Goal: Transaction & Acquisition: Obtain resource

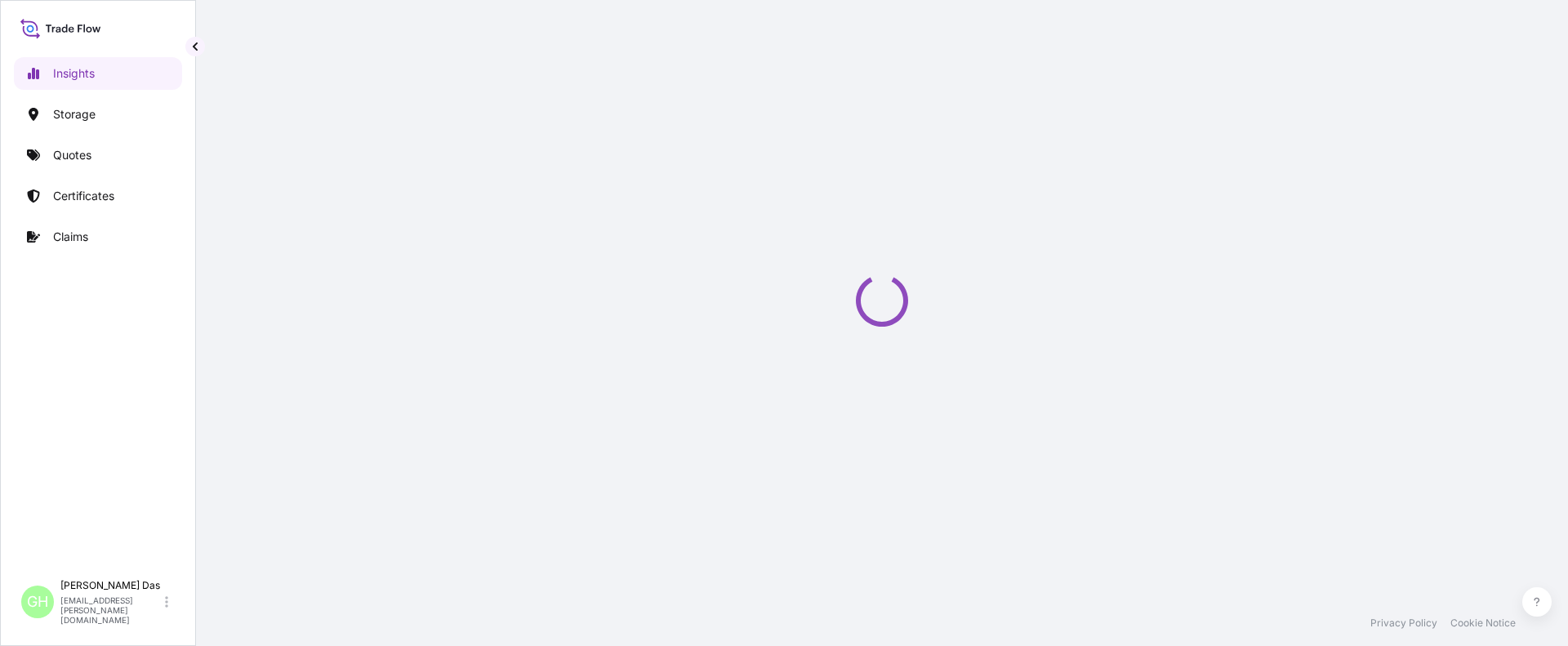
select select "2025"
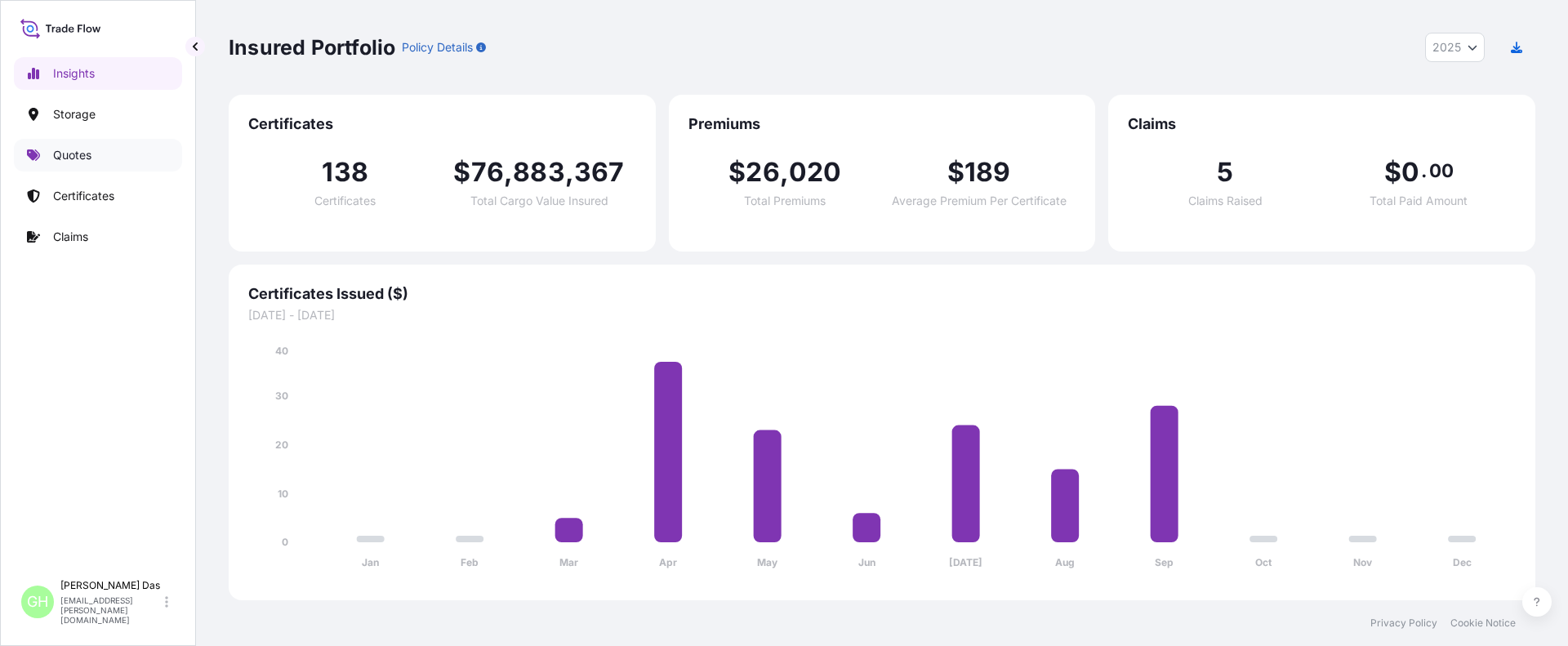
click at [54, 154] on p "Quotes" at bounding box center [72, 155] width 38 height 16
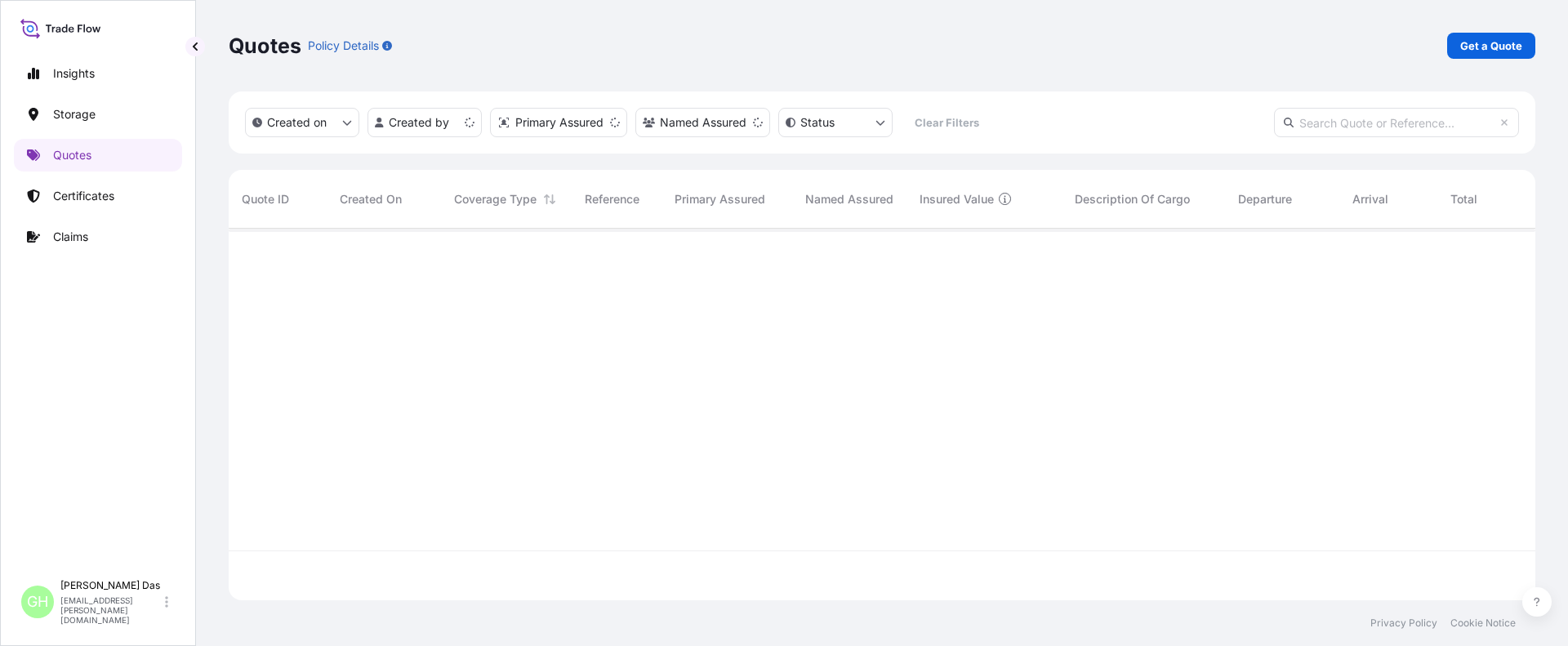
scroll to position [368, 1295]
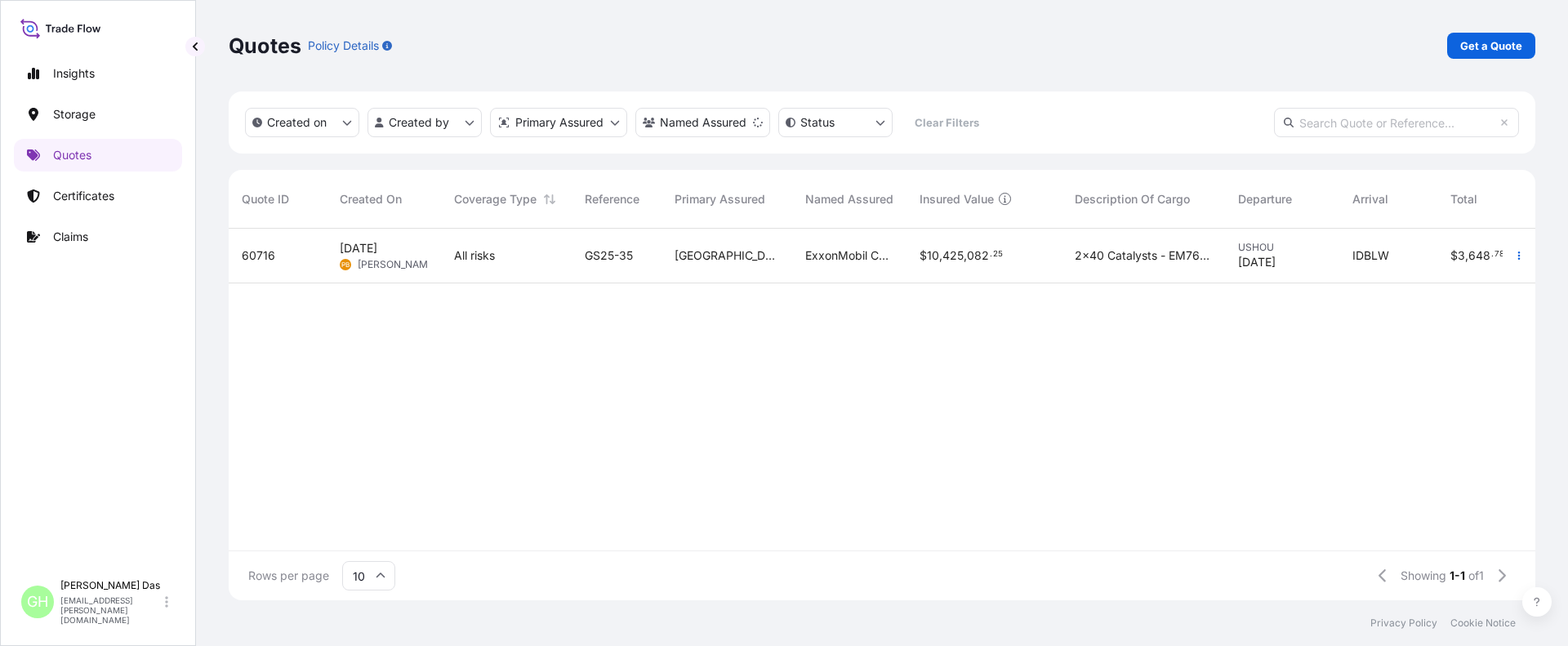
click at [632, 384] on div "60716 [DATE] PB [PERSON_NAME] All risks GS25-35 Houston ExxonMobil Catalysts an…" at bounding box center [955, 389] width 1454 height 322
click at [1536, 44] on div "Quotes Policy Details Get a Quote Created on Created by Primary Assured Named A…" at bounding box center [882, 300] width 1372 height 600
click at [1512, 44] on p "Get a Quote" at bounding box center [1491, 45] width 62 height 16
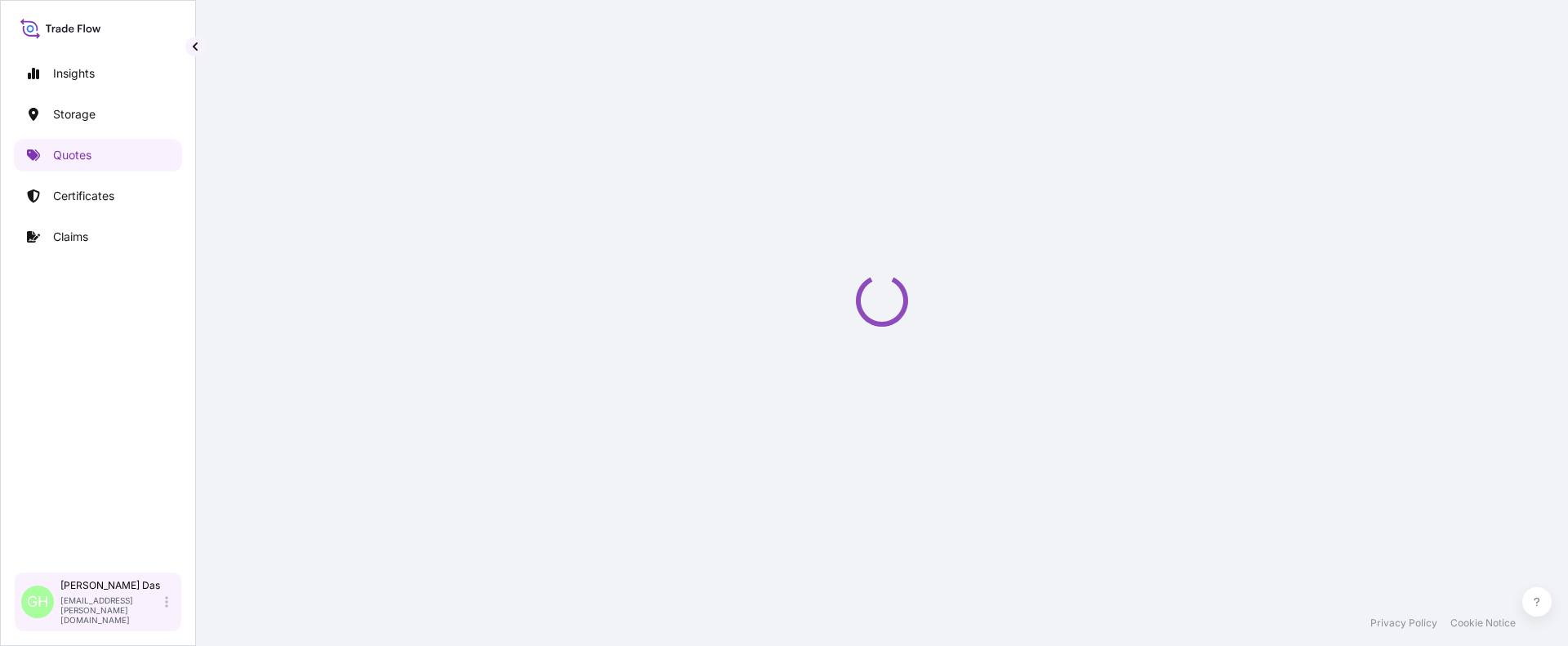
select select "Water"
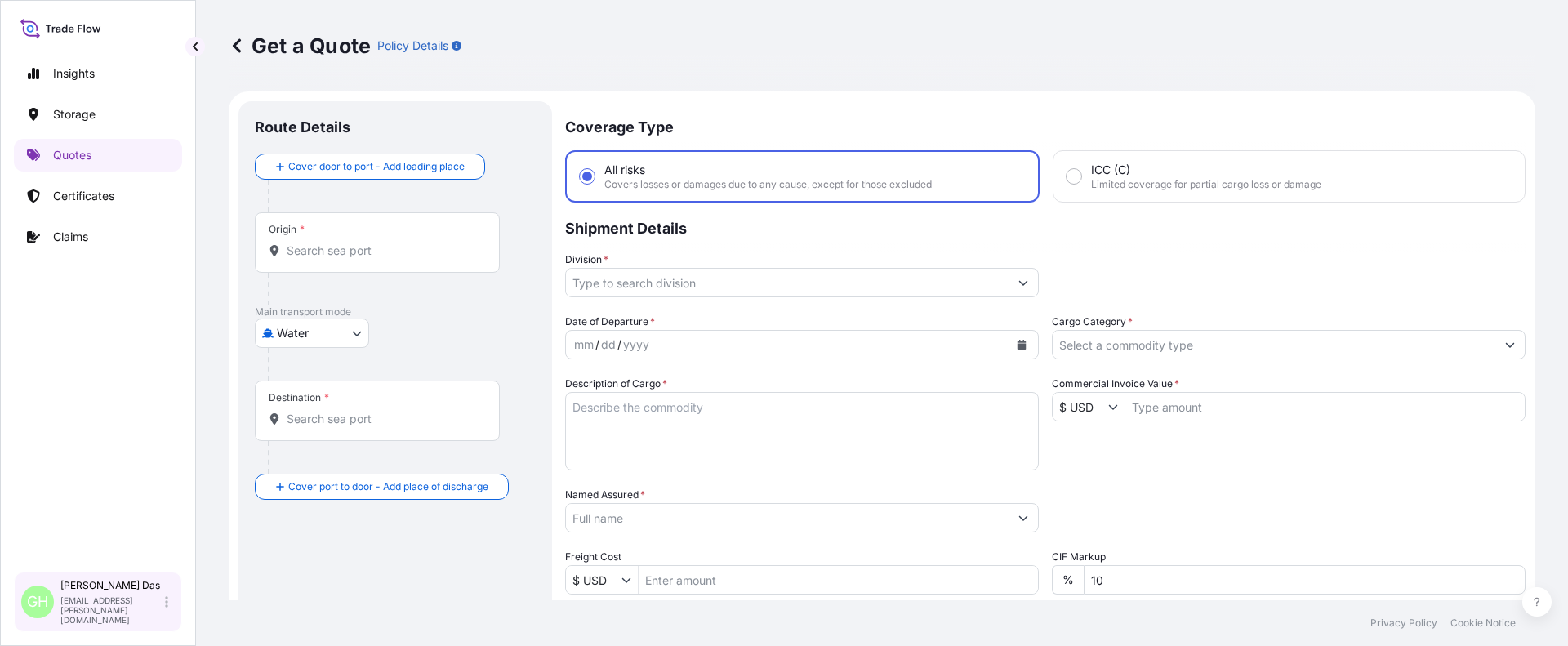
scroll to position [26, 0]
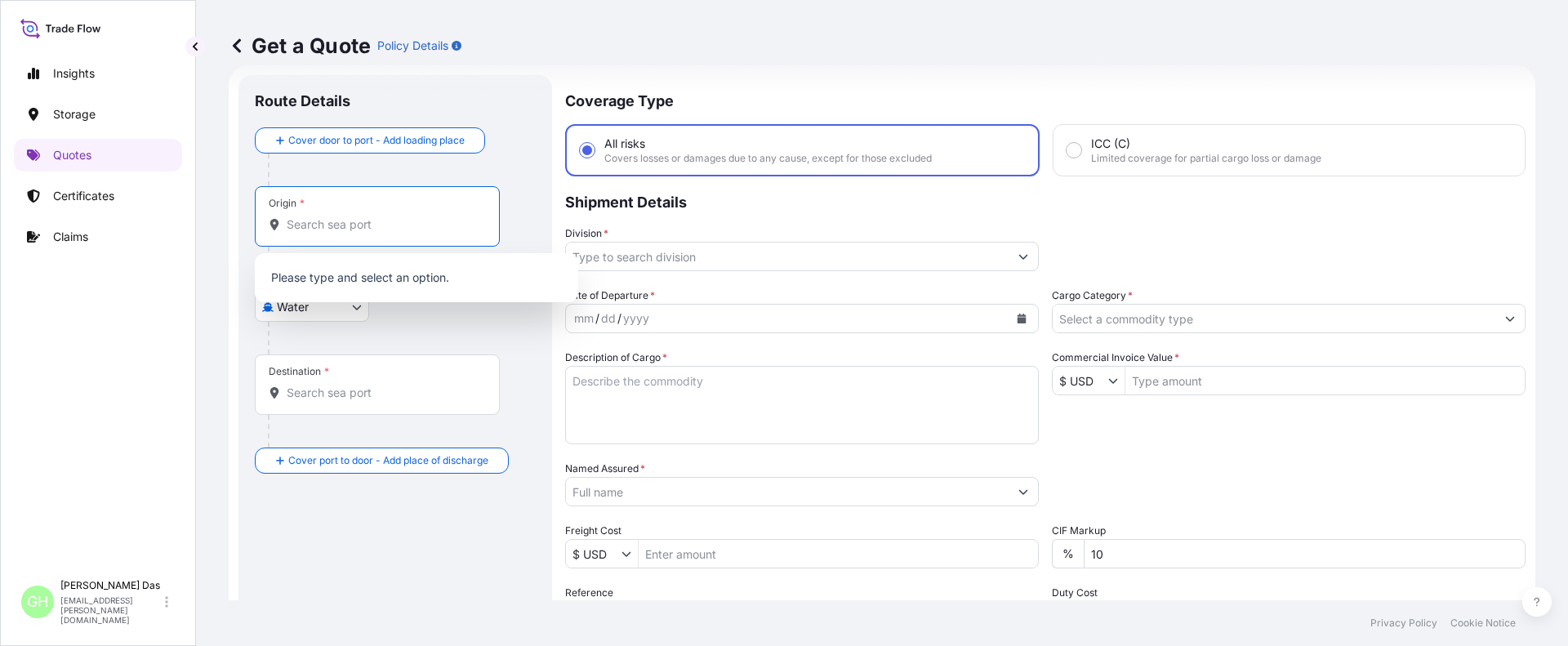
click at [335, 218] on input "Origin *" at bounding box center [384, 224] width 193 height 16
paste input "[GEOGRAPHIC_DATA], [GEOGRAPHIC_DATA]"
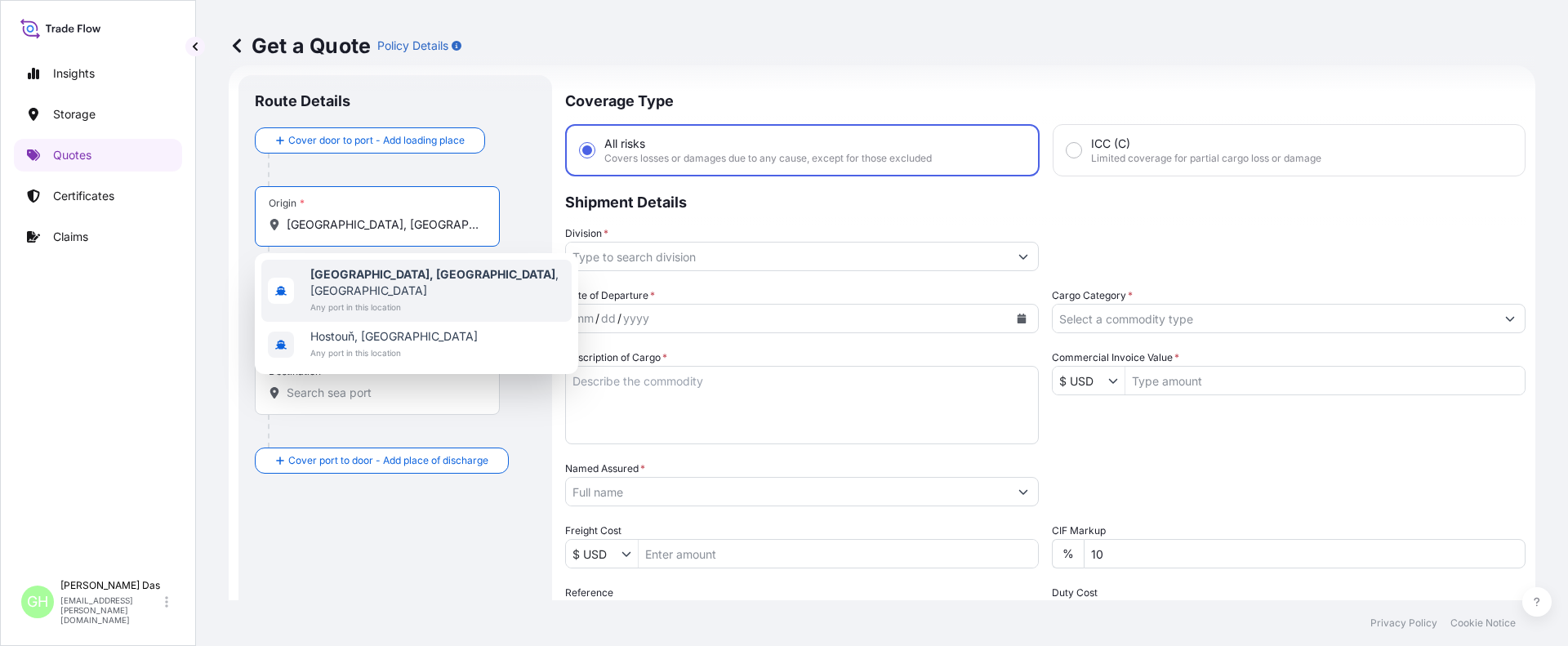
click at [393, 299] on span "Any port in this location" at bounding box center [438, 306] width 255 height 16
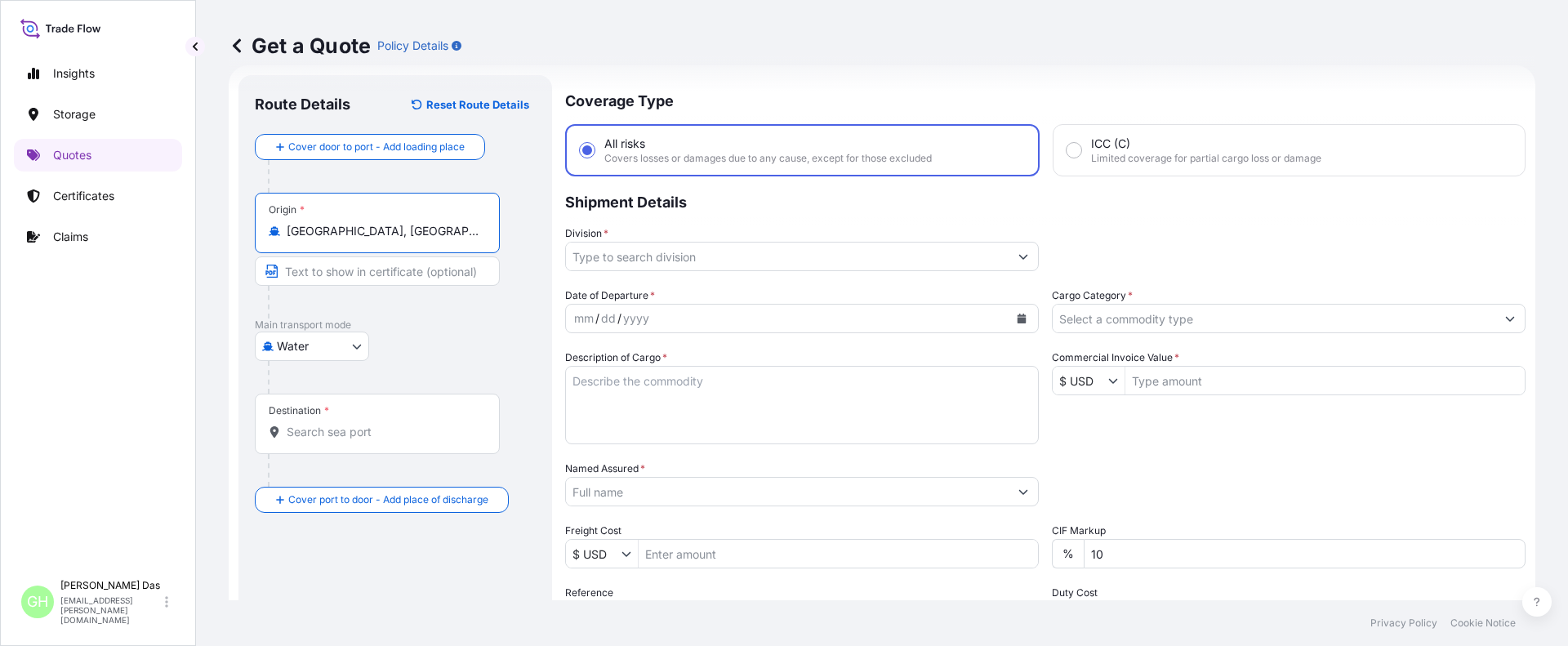
type input "[GEOGRAPHIC_DATA], [GEOGRAPHIC_DATA], [GEOGRAPHIC_DATA]"
click at [399, 437] on input "Destination *" at bounding box center [384, 432] width 193 height 16
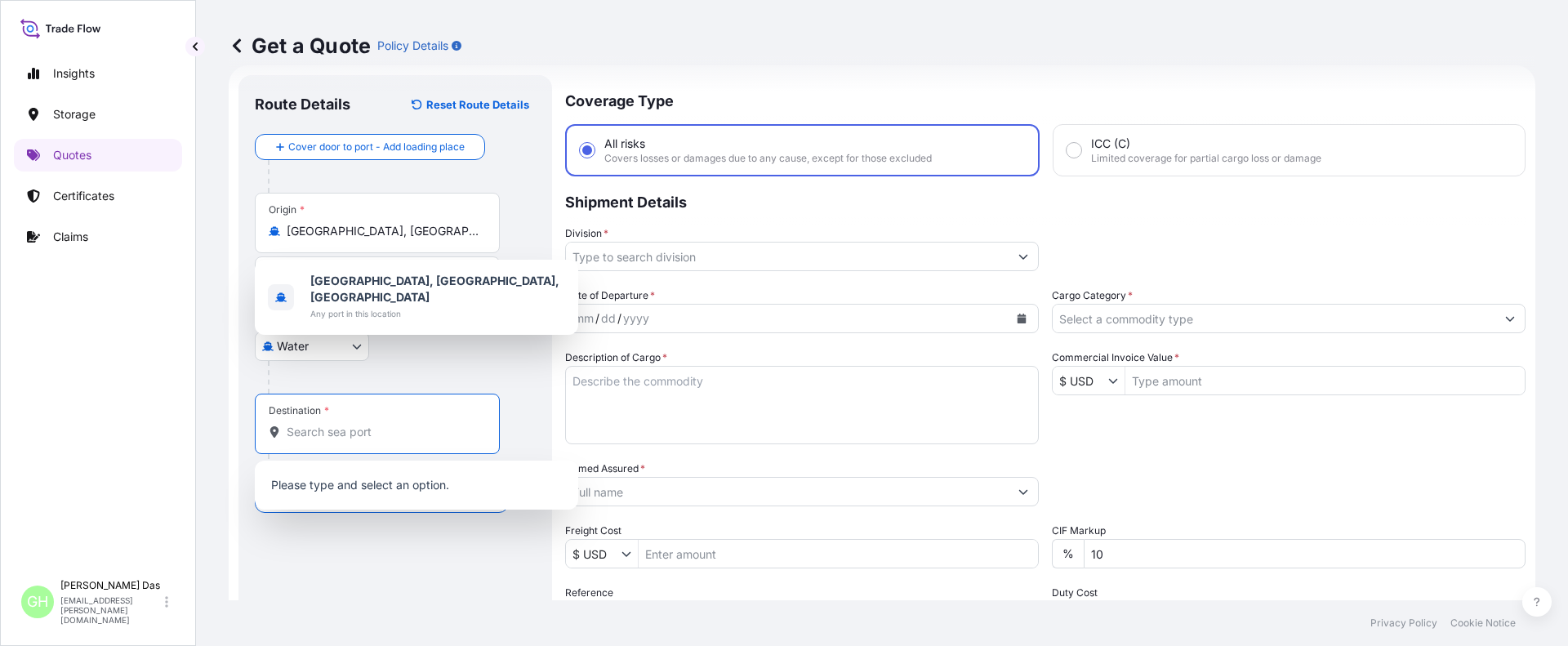
paste input "[GEOGRAPHIC_DATA], [GEOGRAPHIC_DATA]"
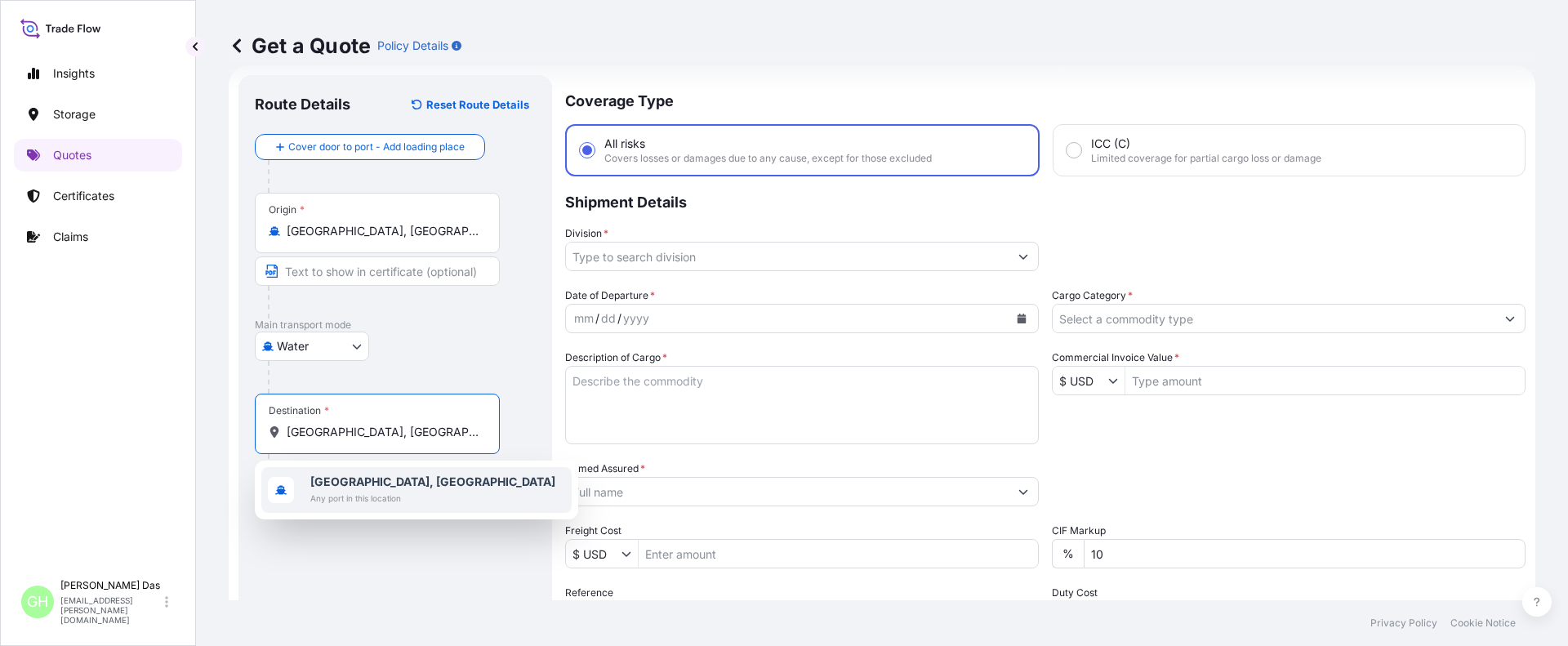
click at [389, 501] on span "Any port in this location" at bounding box center [433, 498] width 245 height 16
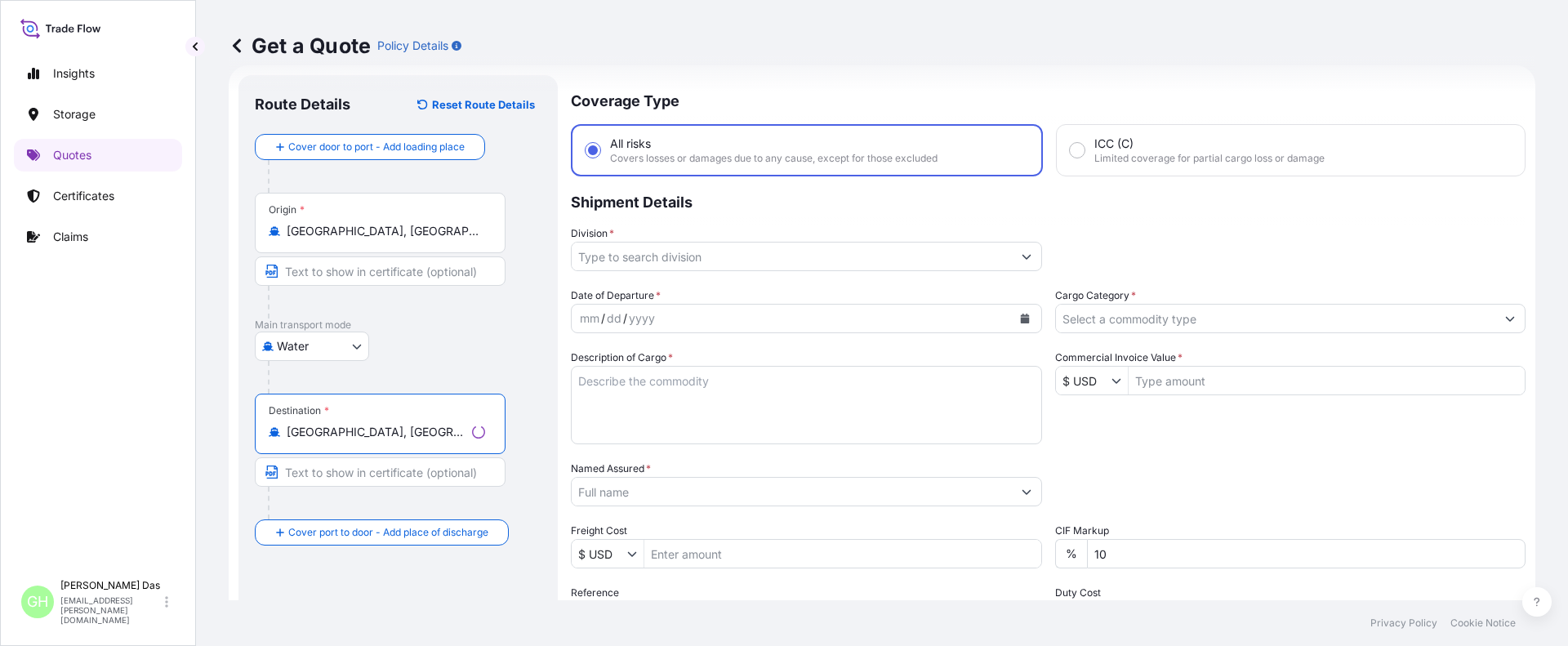
type input "[GEOGRAPHIC_DATA], [GEOGRAPHIC_DATA]"
click at [658, 250] on input "Division *" at bounding box center [792, 257] width 440 height 30
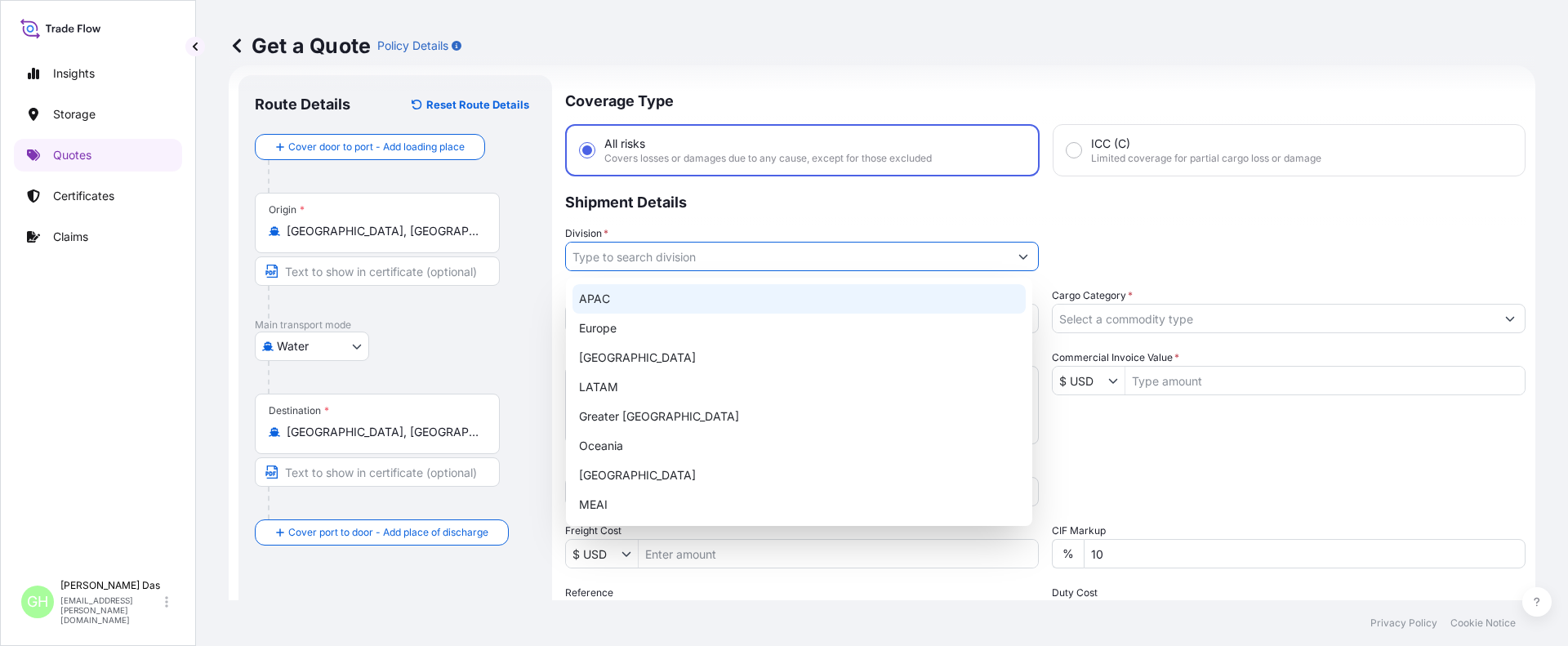
click at [599, 292] on div "APAC" at bounding box center [798, 299] width 453 height 30
type input "APAC"
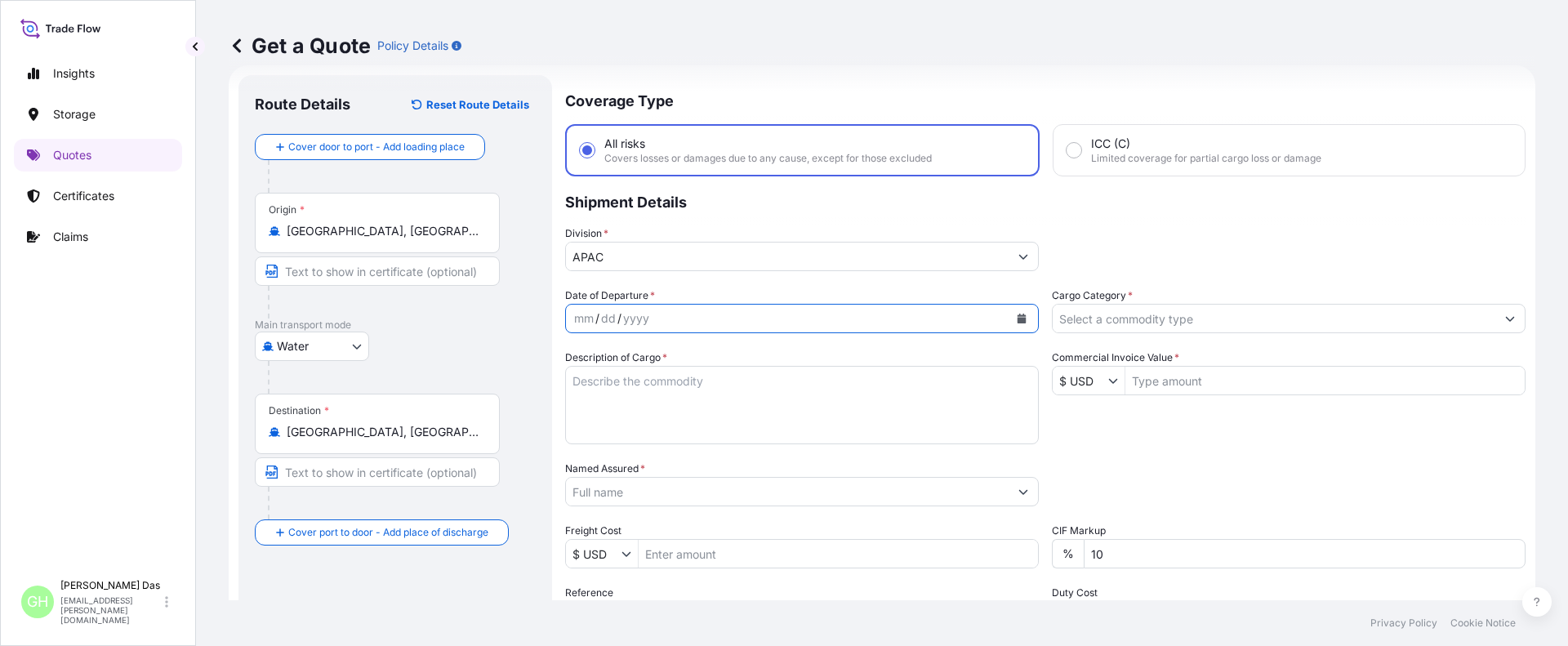
click at [1017, 316] on icon "Calendar" at bounding box center [1022, 318] width 10 height 10
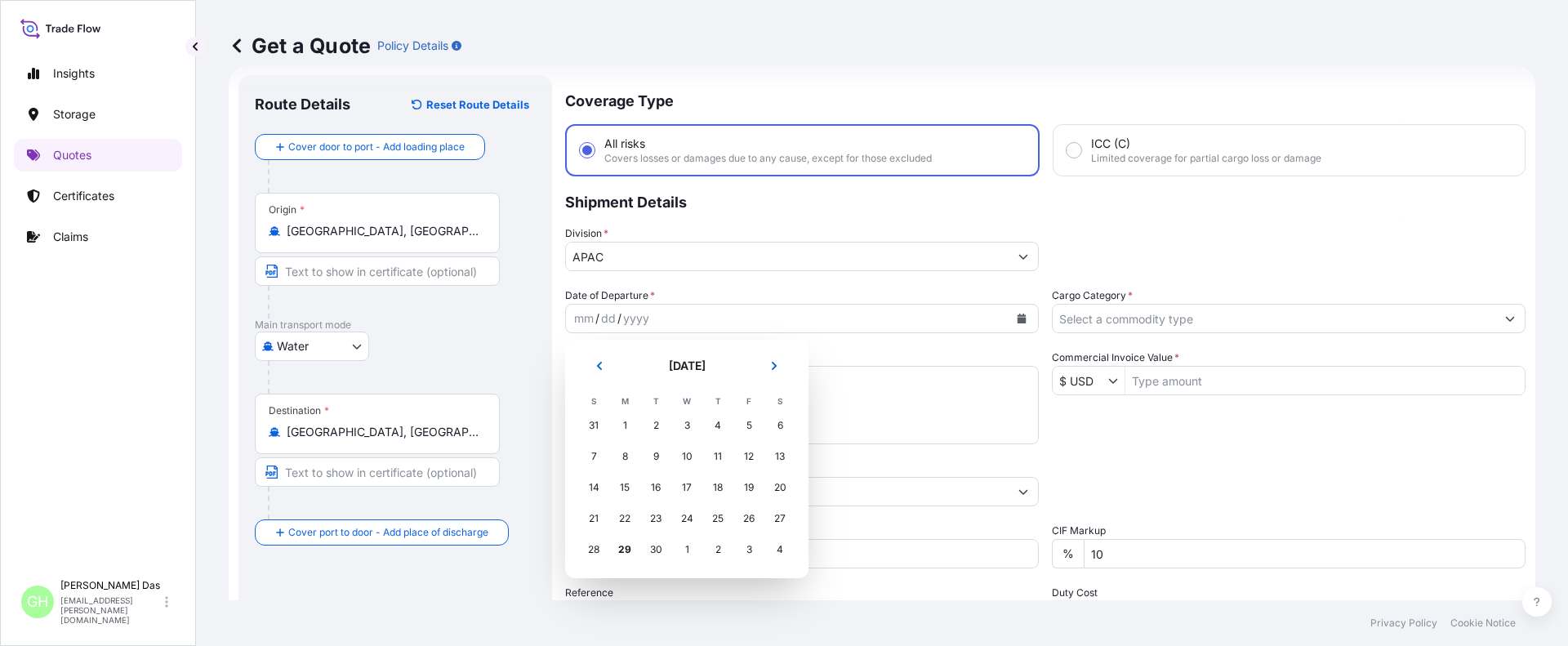
click at [961, 224] on p "Shipment Details" at bounding box center [1046, 201] width 960 height 49
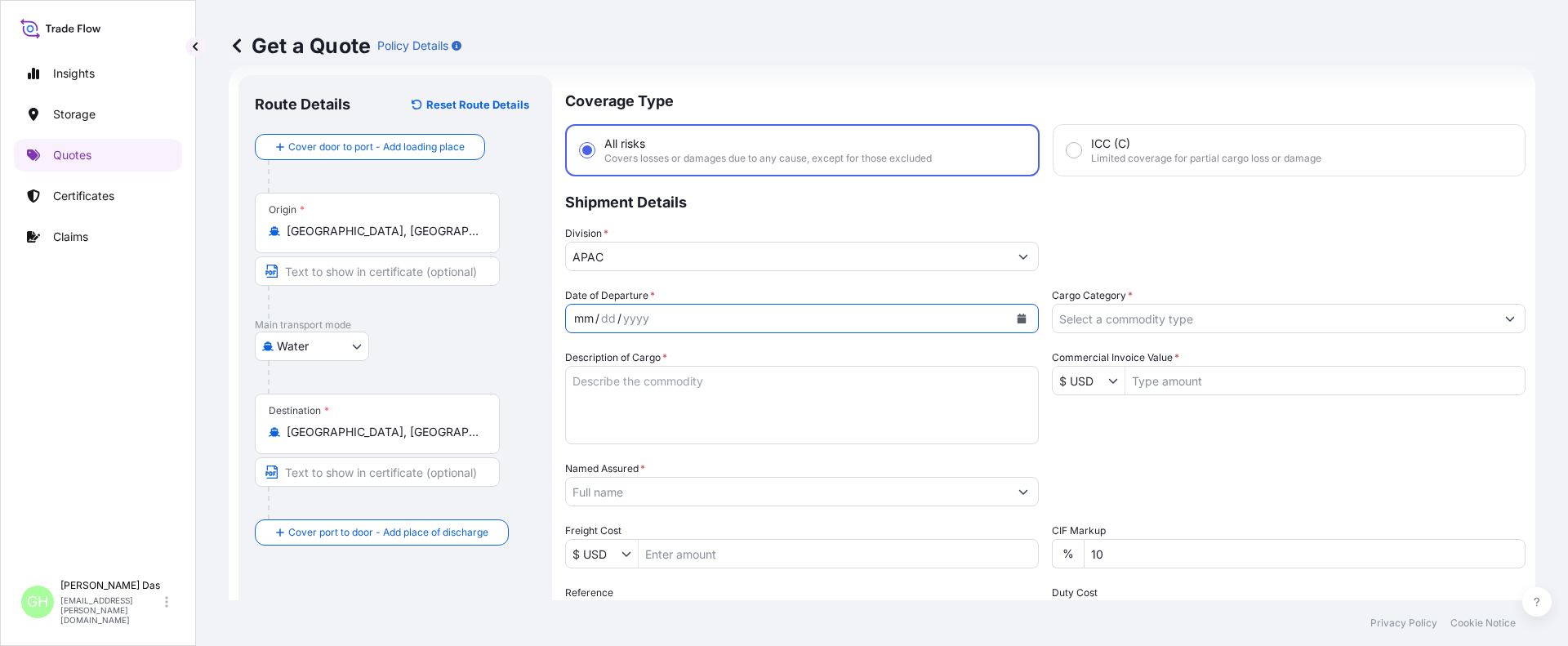
click at [715, 315] on div "mm / dd / yyyy" at bounding box center [787, 318] width 443 height 30
click at [1009, 323] on button "Calendar" at bounding box center [1021, 318] width 26 height 26
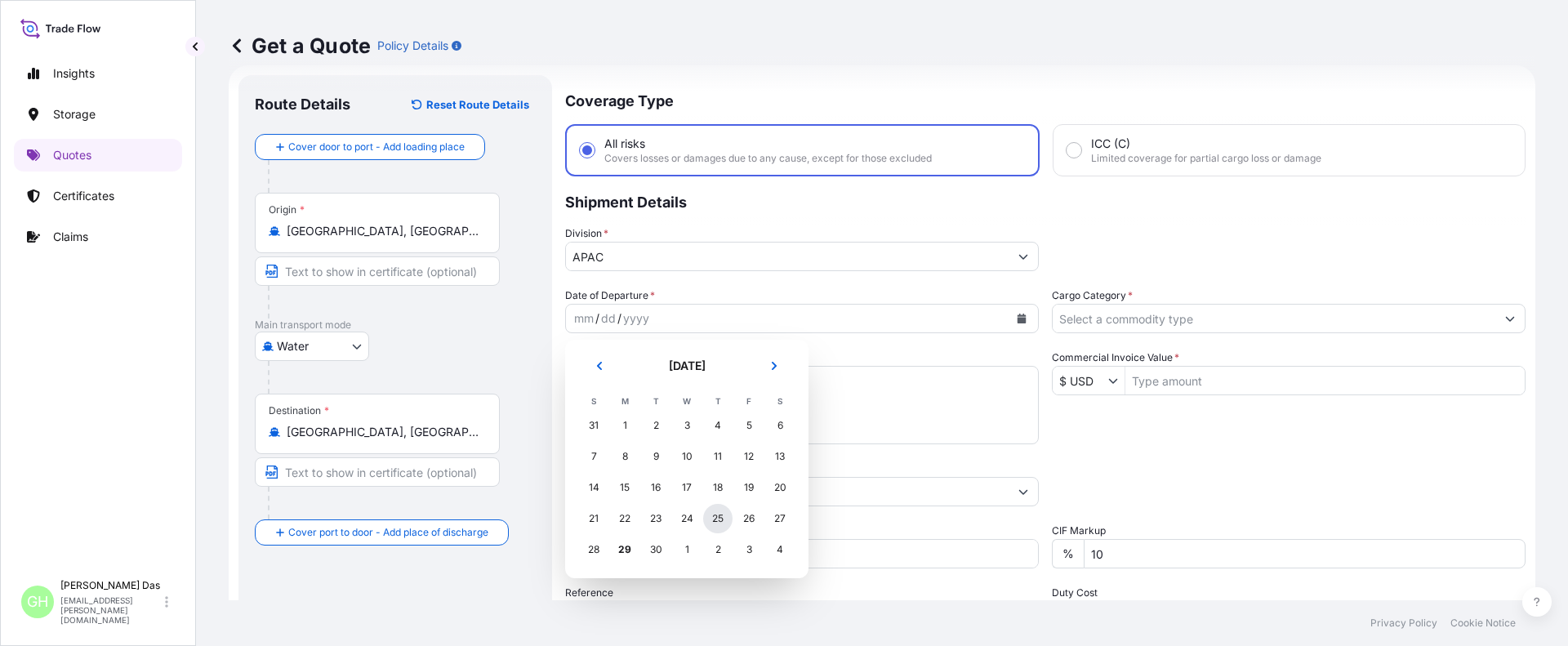
click at [718, 518] on div "25" at bounding box center [718, 518] width 30 height 30
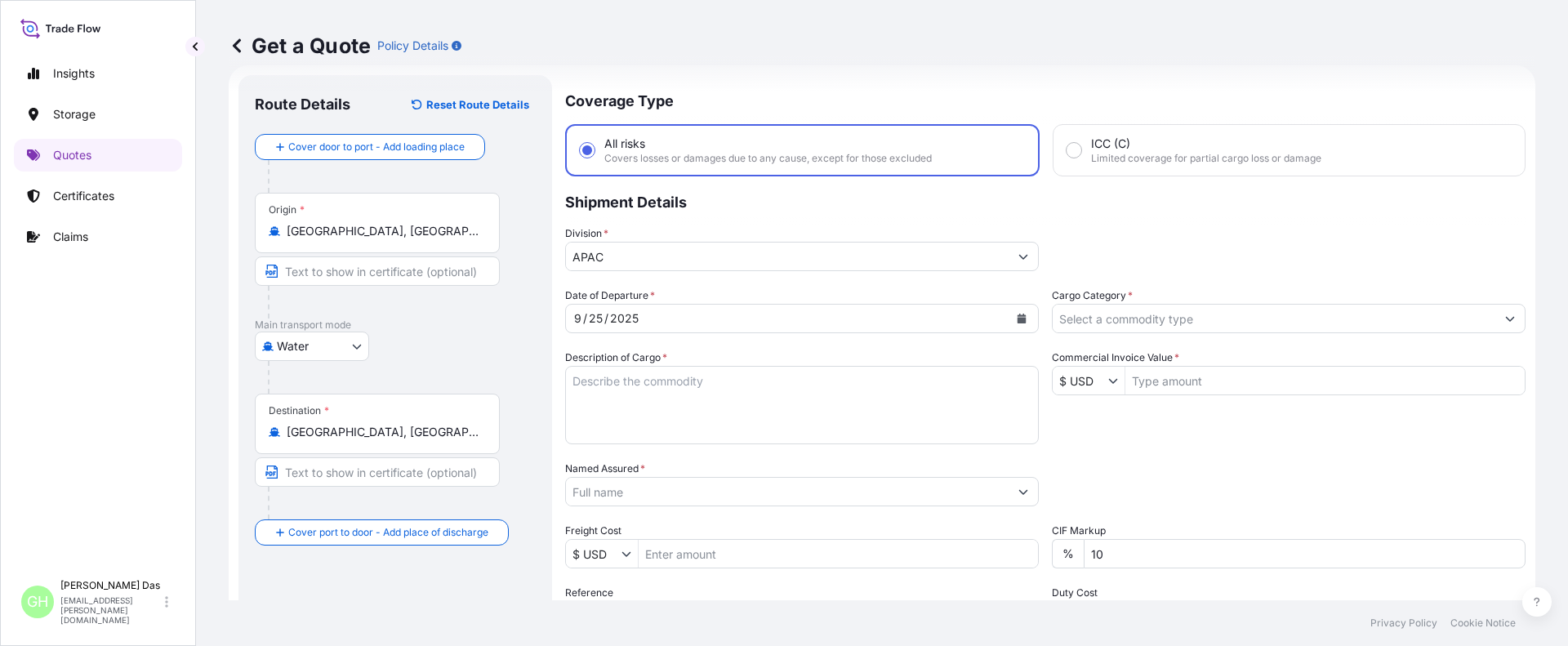
click at [113, 436] on div "Insights Storage Quotes Certificates Claims" at bounding box center [97, 306] width 168 height 529
click at [654, 400] on textarea "Description of Cargo *" at bounding box center [802, 405] width 473 height 79
paste textarea "BAGS LOADED INTO 4 40' CONTAINER(S) ALATHON L5005, BG25HT"
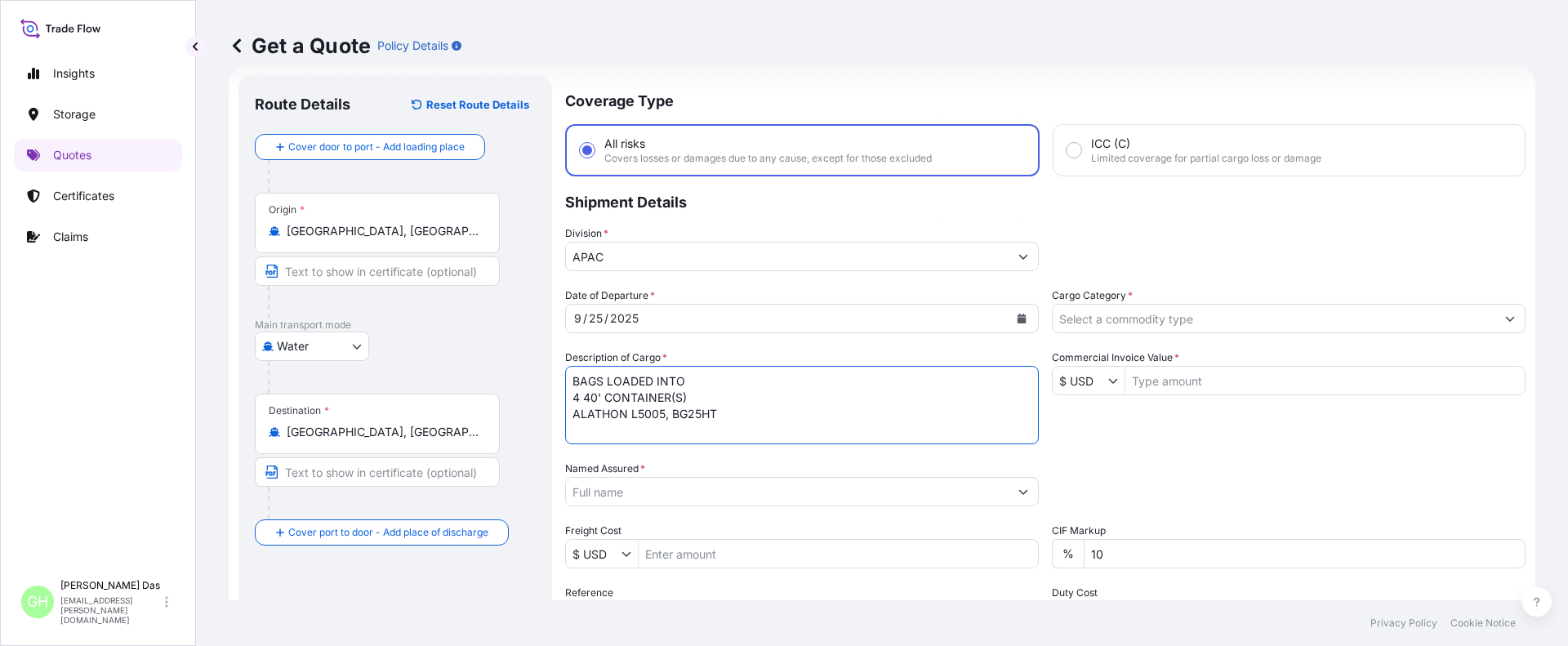
click at [573, 381] on textarea "BAGS LOADED INTO 4 40' CONTAINER(S) ALATHON L5005, BG25HT" at bounding box center [802, 405] width 473 height 79
type textarea "3740 BAGS LOADED INTO 4 40' CONTAINER(S) ALATHON L5005, BG25HT"
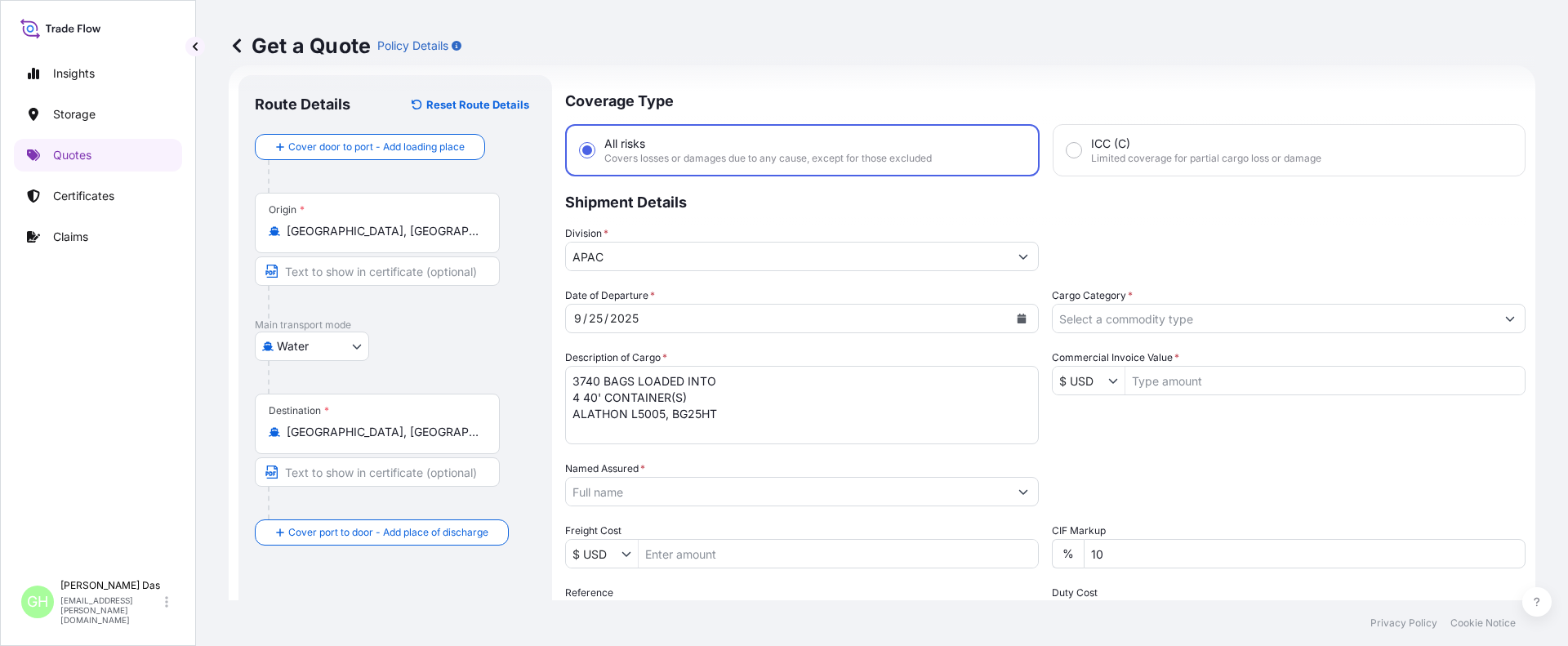
click at [174, 417] on div "Insights Storage Quotes Certificates Claims" at bounding box center [97, 306] width 168 height 529
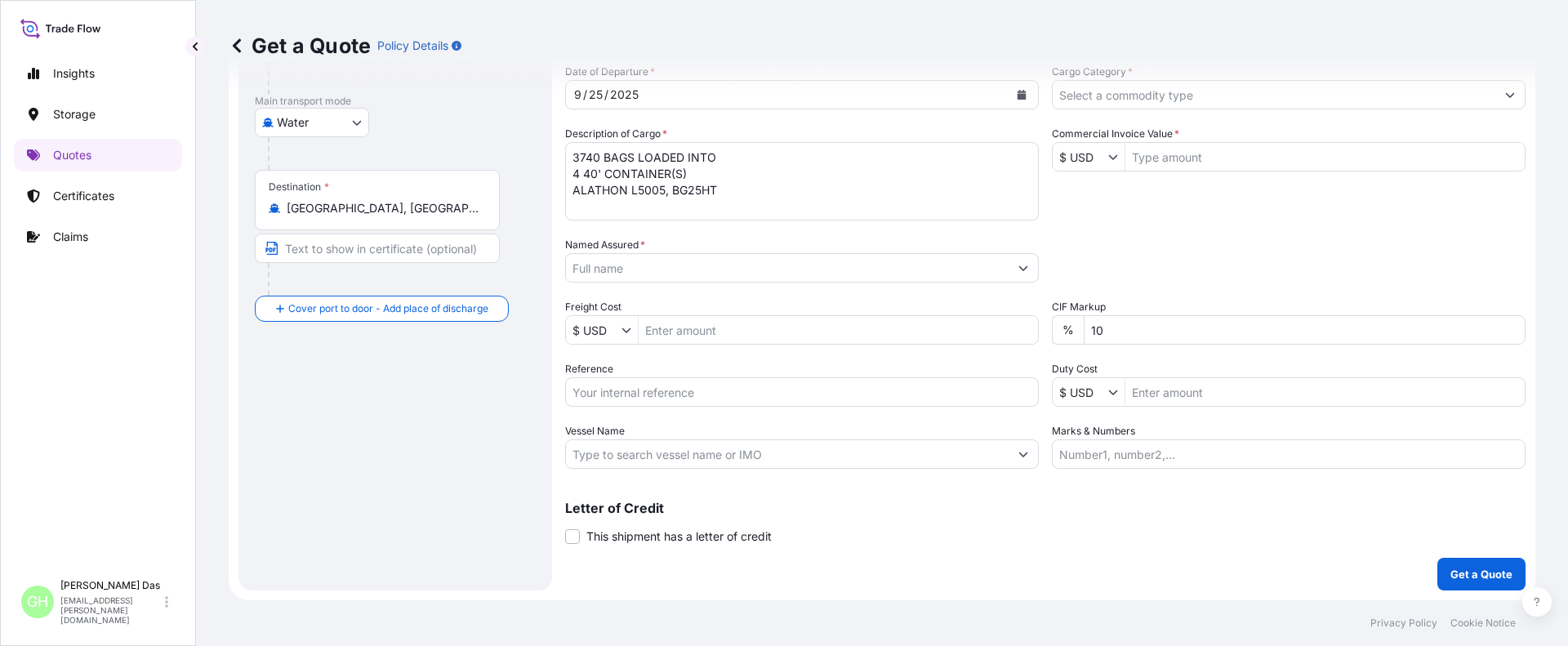
click at [0, 396] on div "Insights Storage Quotes Certificates Claims GH Gayatri [PERSON_NAME] [EMAIL_ADD…" at bounding box center [98, 323] width 196 height 646
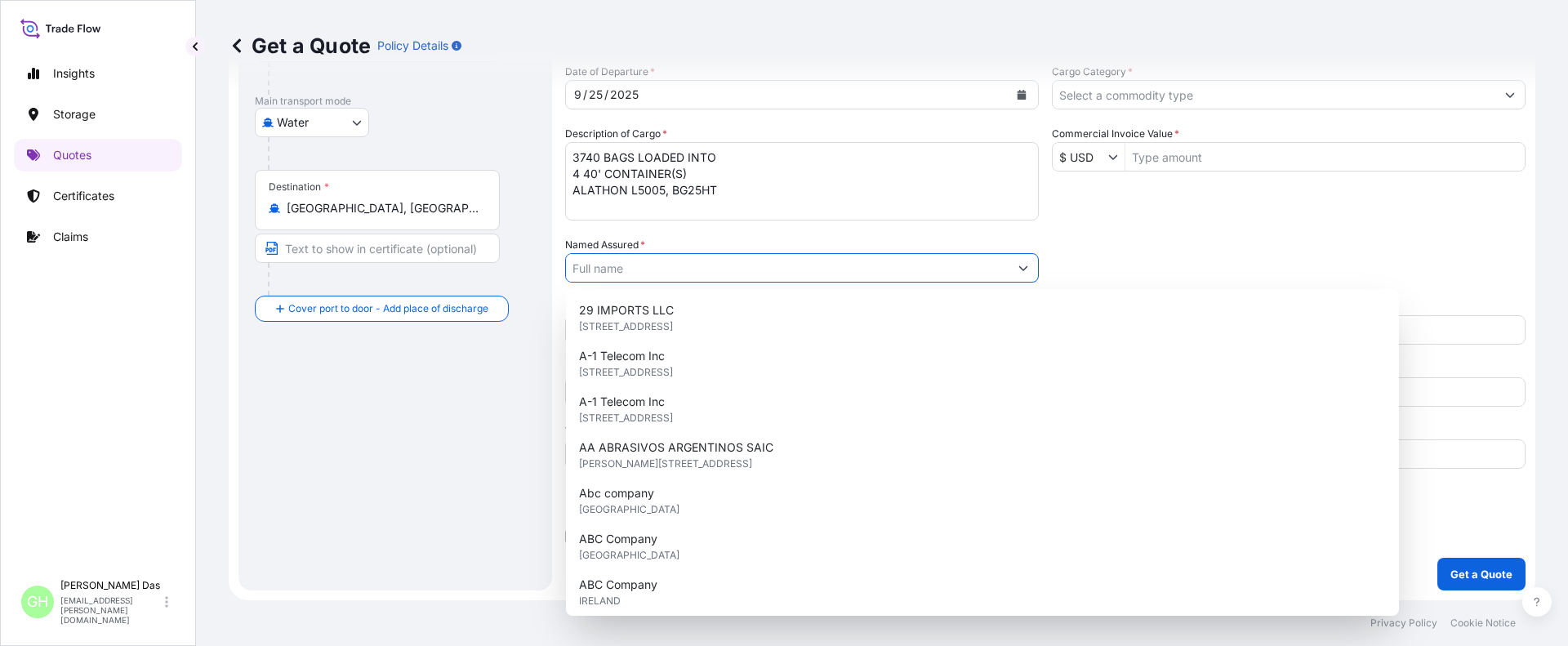
click at [674, 266] on input "Named Assured *" at bounding box center [787, 268] width 443 height 30
paste input "EQUISTAR CHEMICALS, LP"
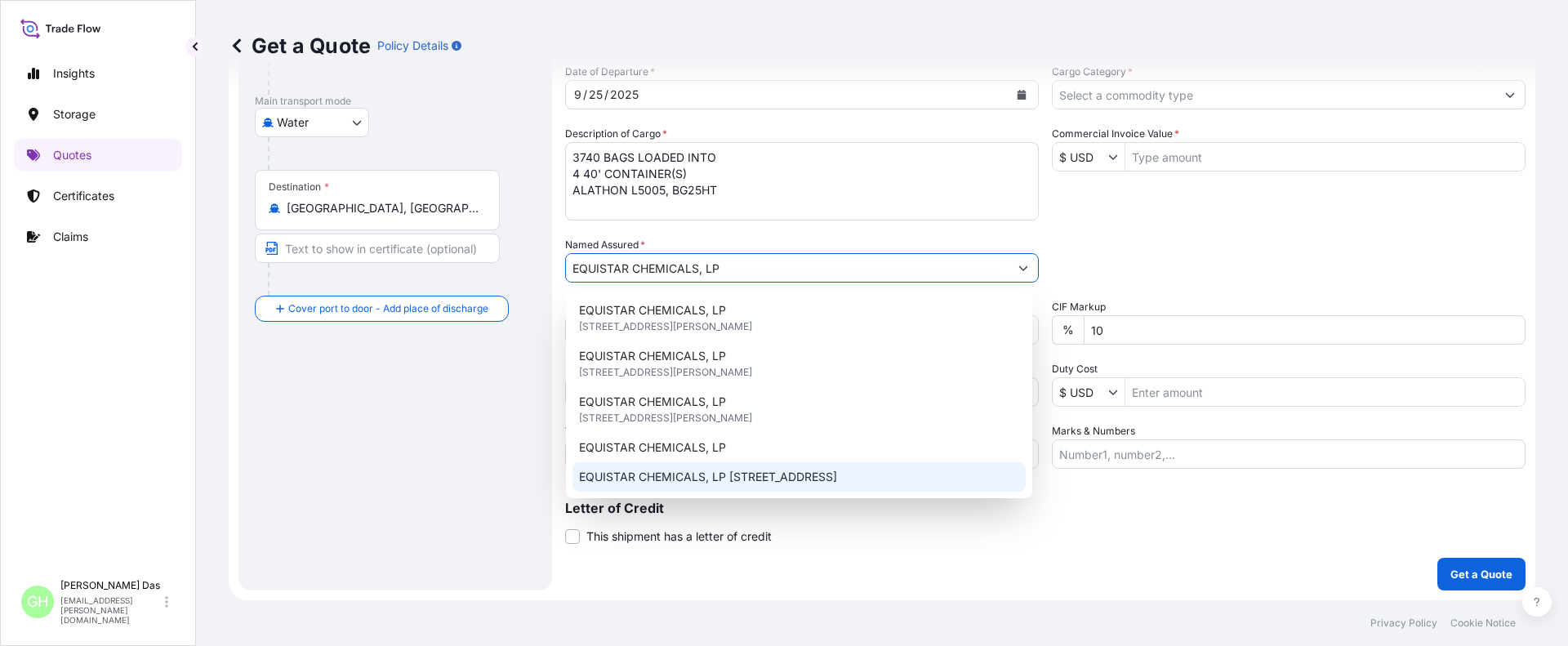
click at [798, 477] on span "EQUISTAR CHEMICALS, LP [STREET_ADDRESS]" at bounding box center [708, 477] width 258 height 16
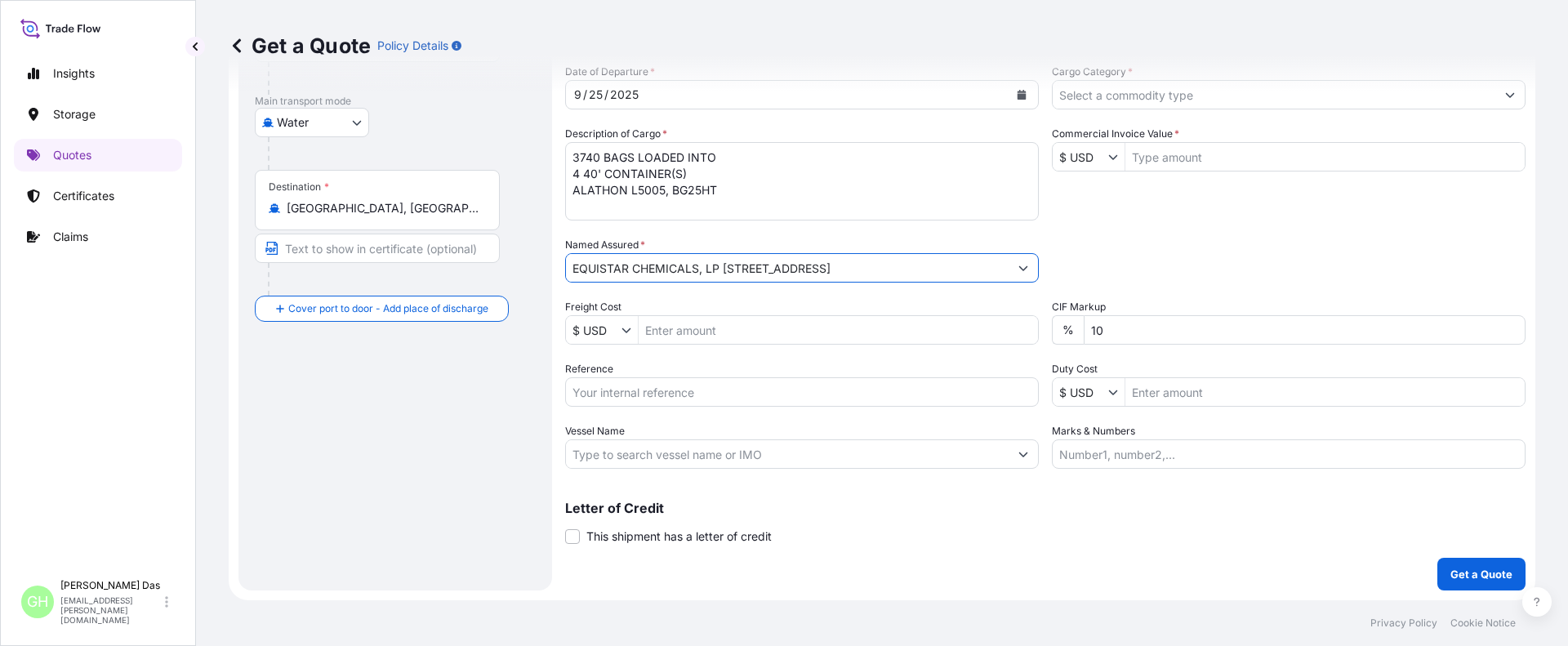
type input "EQUISTAR CHEMICALS, LP [STREET_ADDRESS]"
click at [379, 483] on div "Route Details Reset Route Details Cover door to port - Add loading place Place …" at bounding box center [395, 221] width 281 height 706
click at [682, 393] on input "Reference" at bounding box center [802, 392] width 473 height 30
paste input "5013128216"
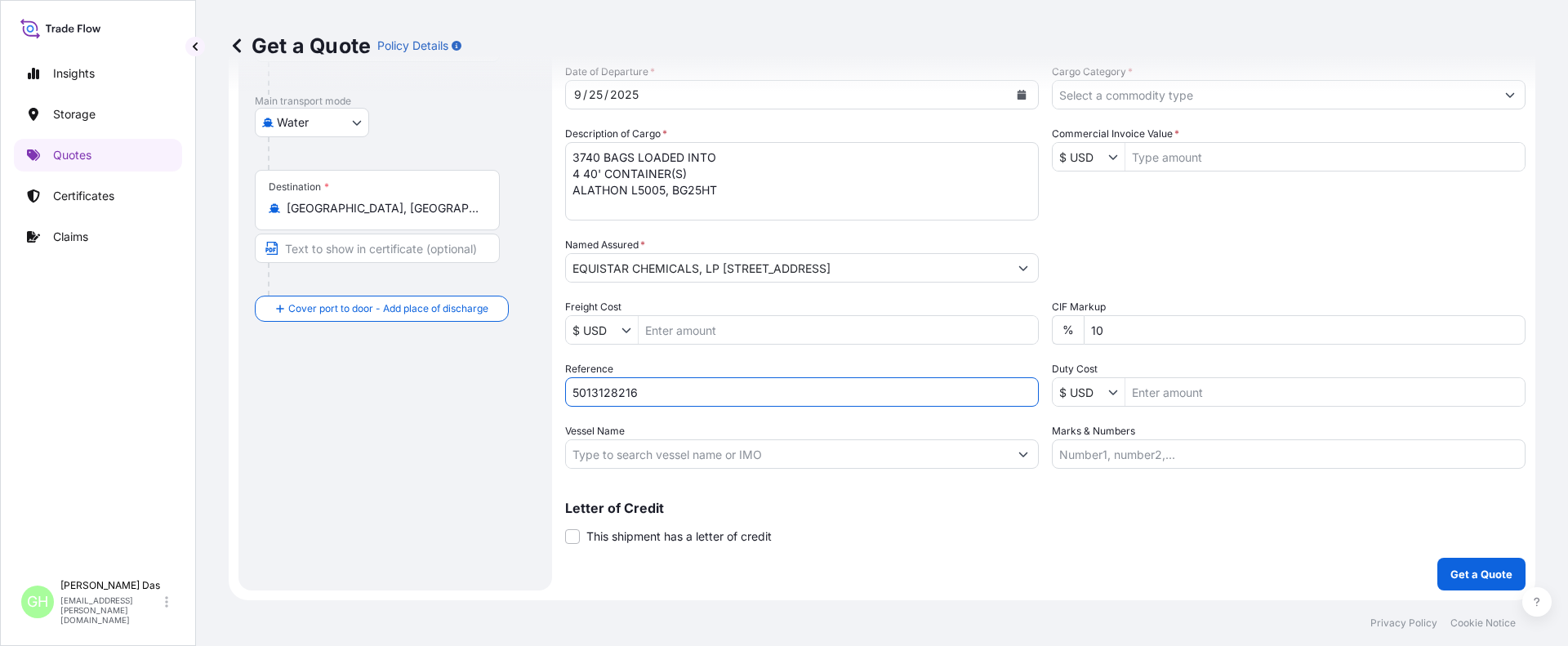
click at [575, 397] on input "5013128216" at bounding box center [802, 392] width 473 height 30
paste input "10420843138"
type input "10420843138 / 5013128216"
click at [685, 450] on input "Vessel Name" at bounding box center [787, 454] width 443 height 30
paste input "[PERSON_NAME]"
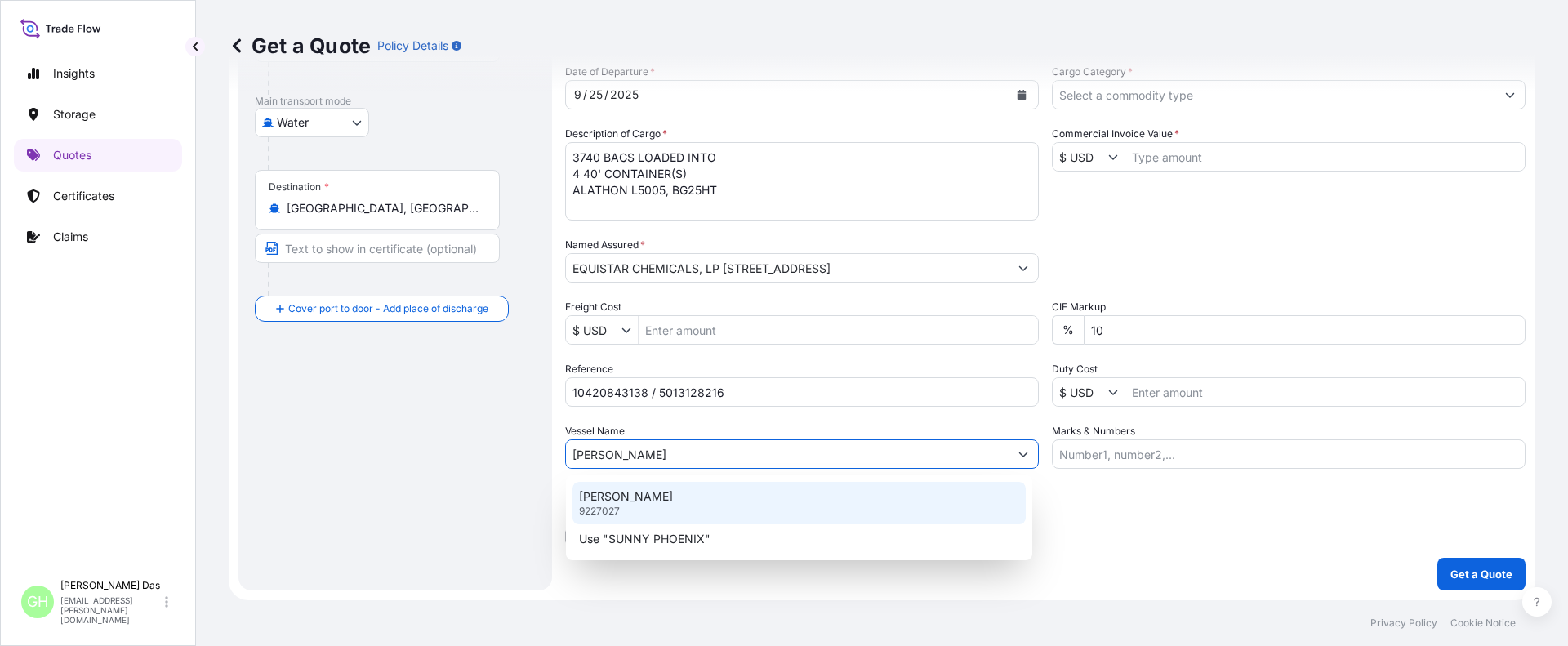
click at [646, 503] on p "[PERSON_NAME]" at bounding box center [626, 496] width 94 height 16
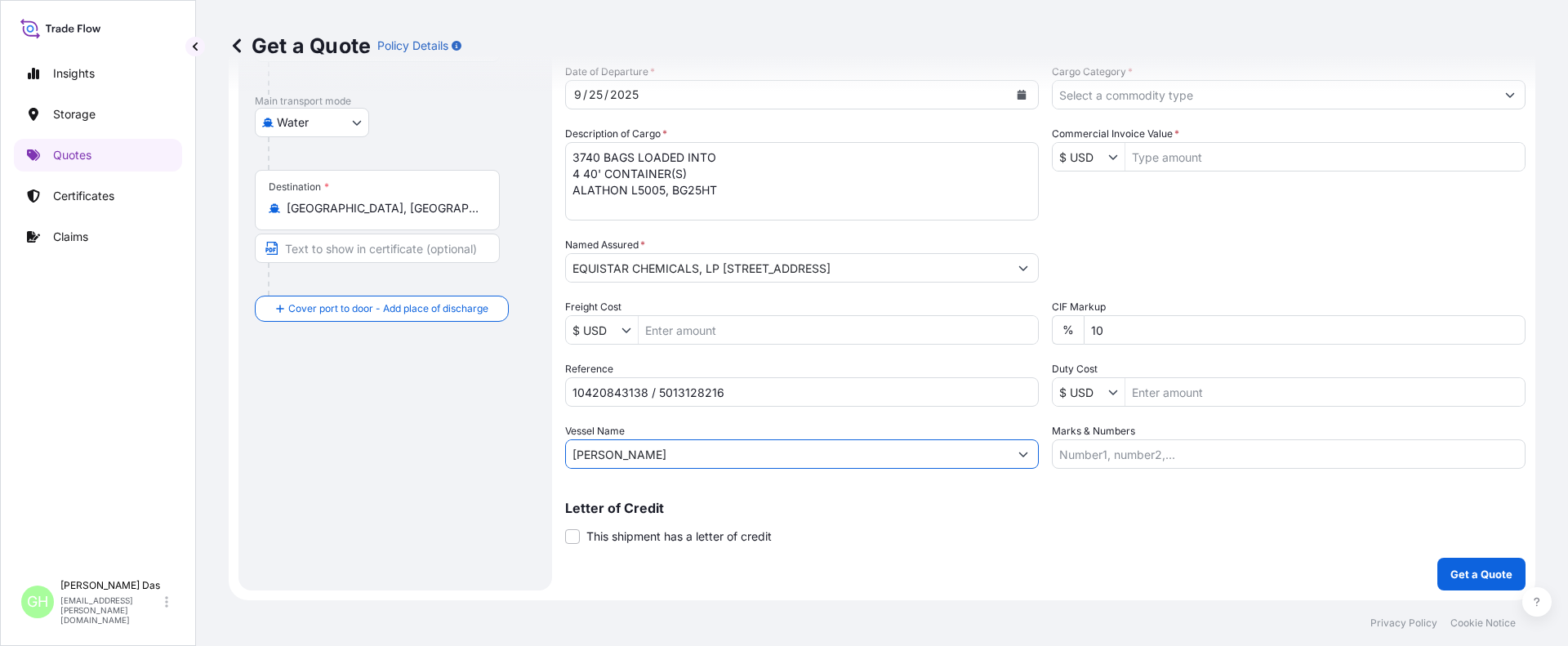
type input "[PERSON_NAME]"
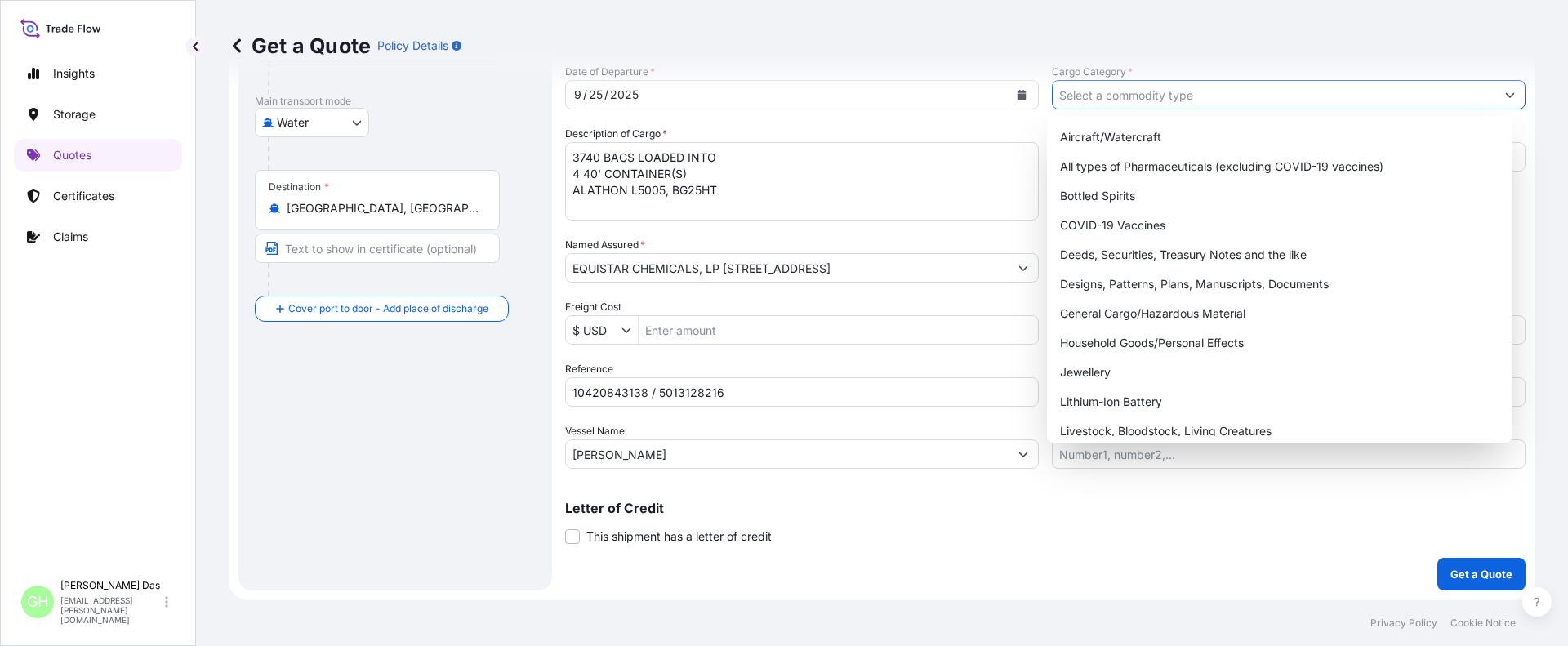
click at [1141, 96] on input "Cargo Category *" at bounding box center [1273, 95] width 443 height 30
click at [1090, 317] on div "General Cargo/Hazardous Material" at bounding box center [1279, 313] width 453 height 30
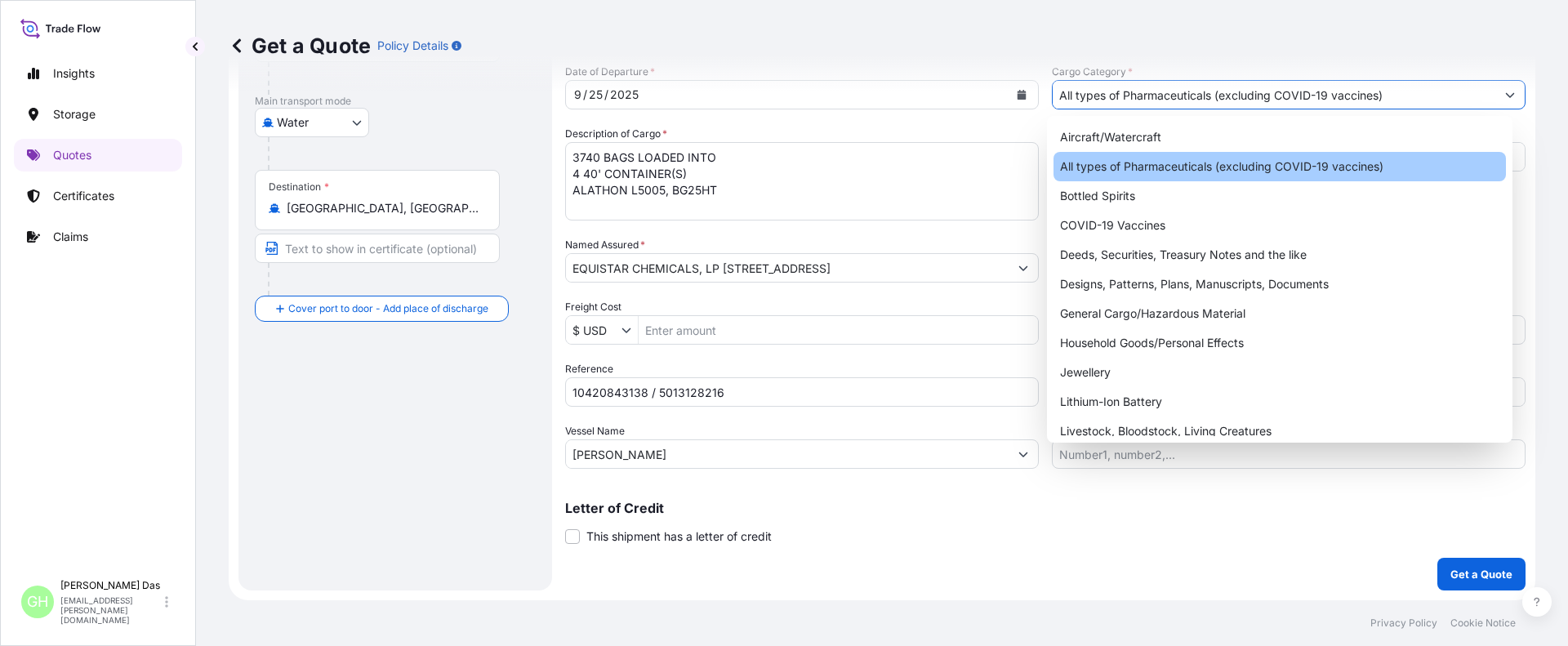
paste input "75,055.01"
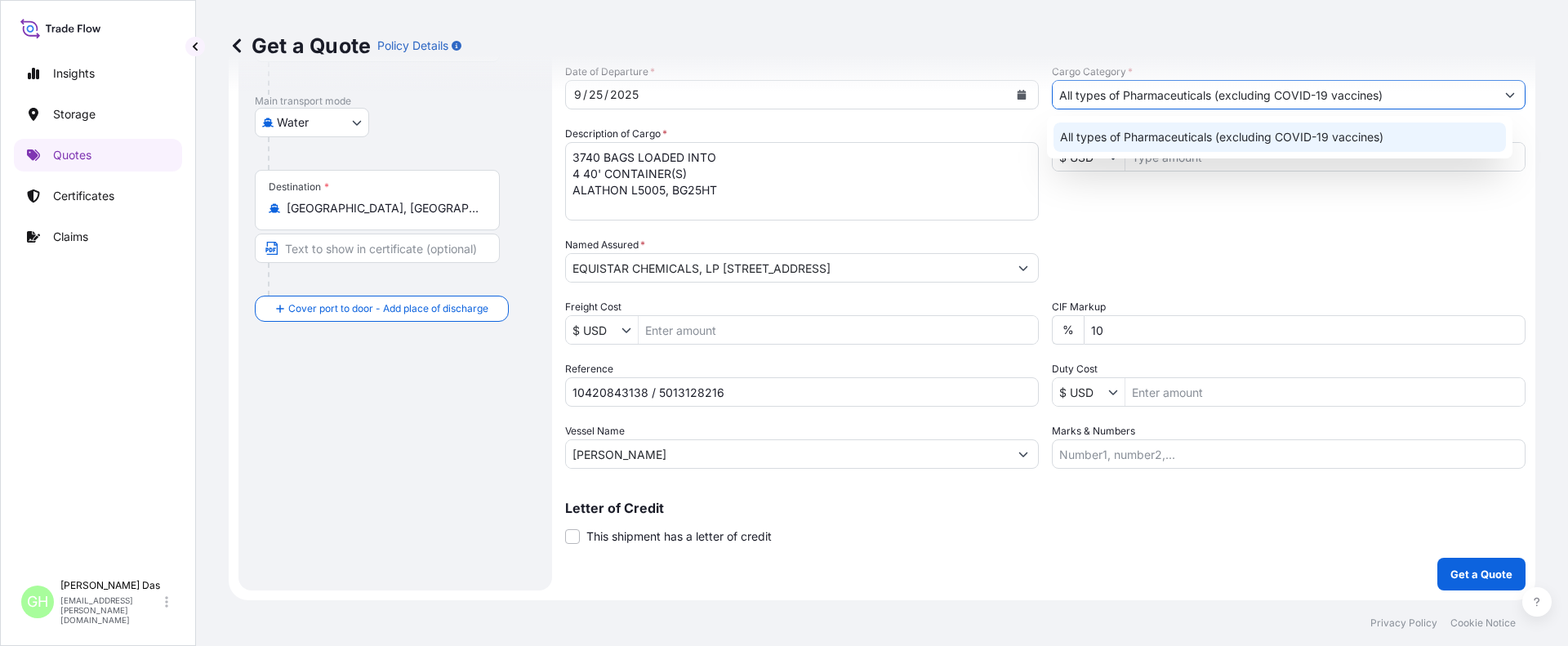
click at [1223, 94] on input "All types of Pharmaceuticals (excluding COVID-19 vaccines)" at bounding box center [1273, 95] width 443 height 30
click at [1505, 97] on icon "Show suggestions" at bounding box center [1510, 95] width 10 height 10
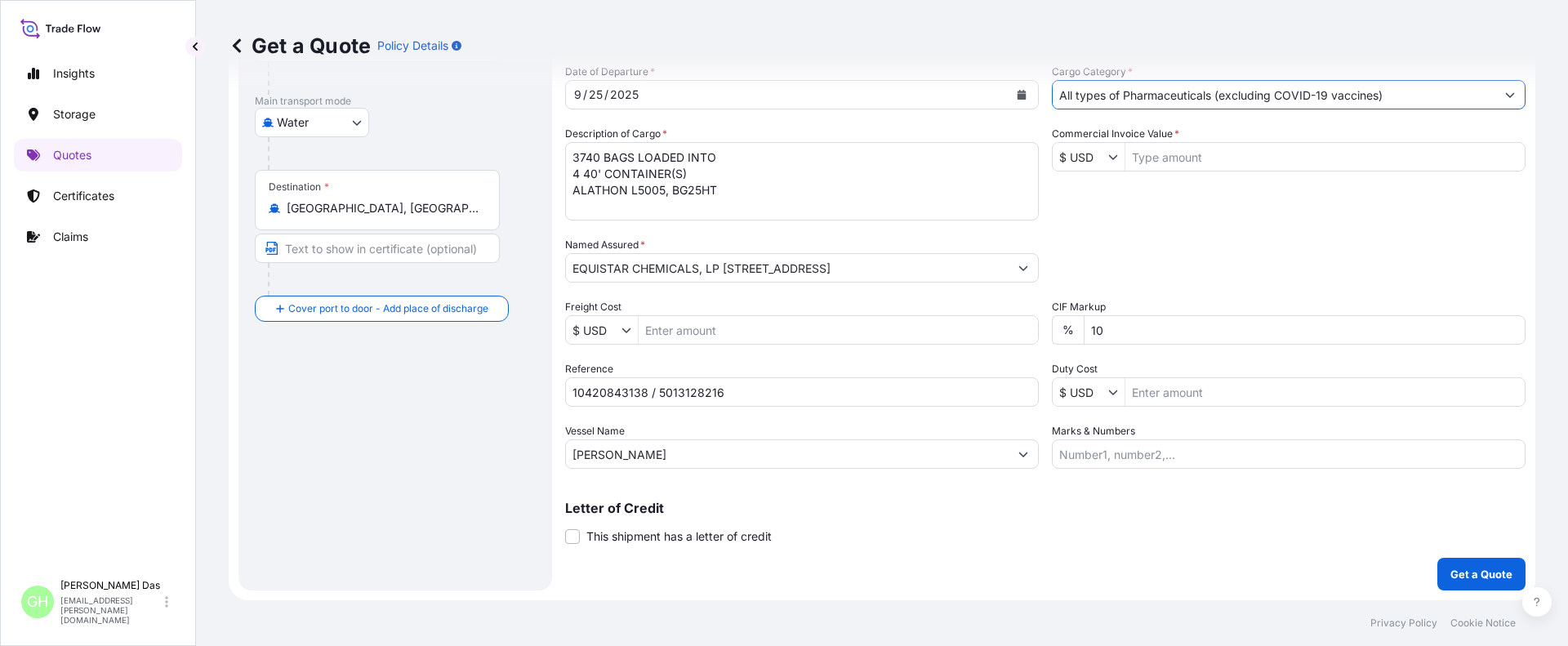
click at [1506, 95] on icon "Show suggestions" at bounding box center [1510, 96] width 9 height 5
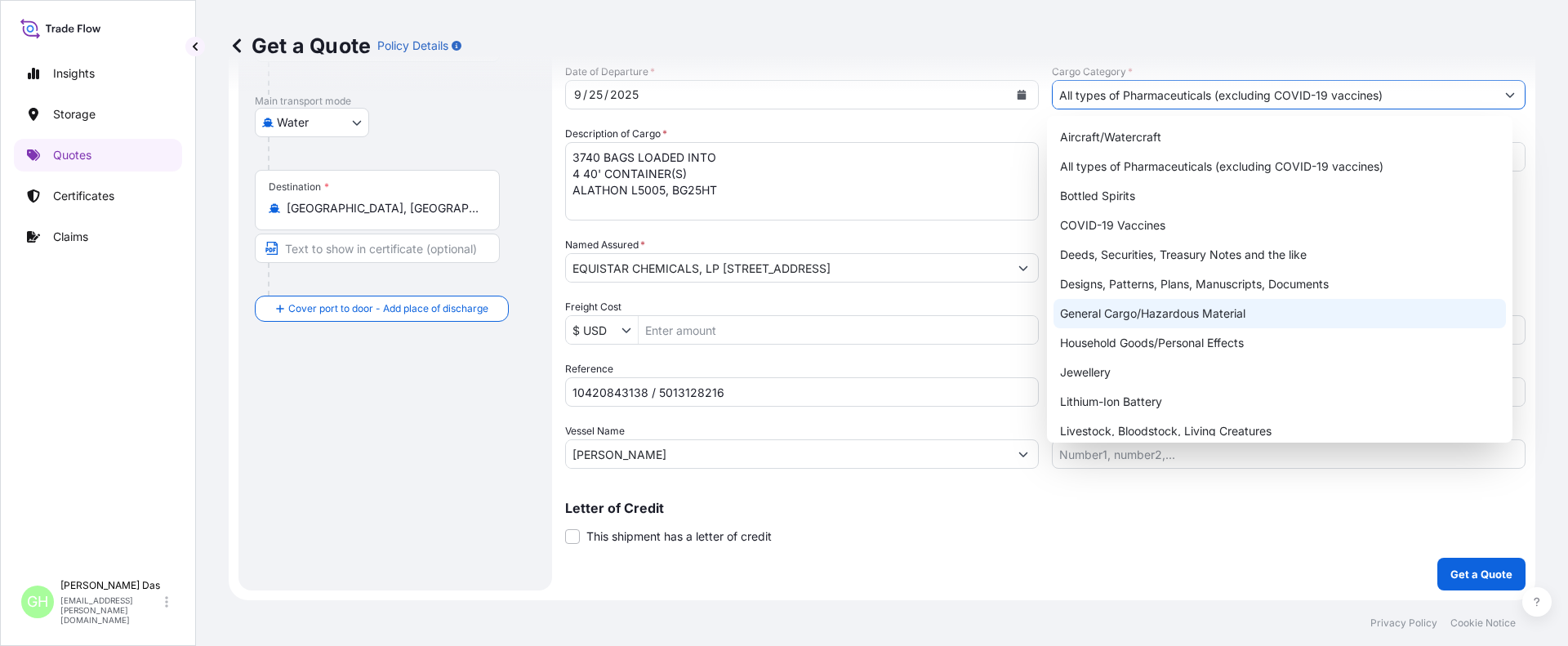
click at [1105, 311] on div "General Cargo/Hazardous Material" at bounding box center [1279, 313] width 453 height 30
type input "General Cargo/Hazardous Material"
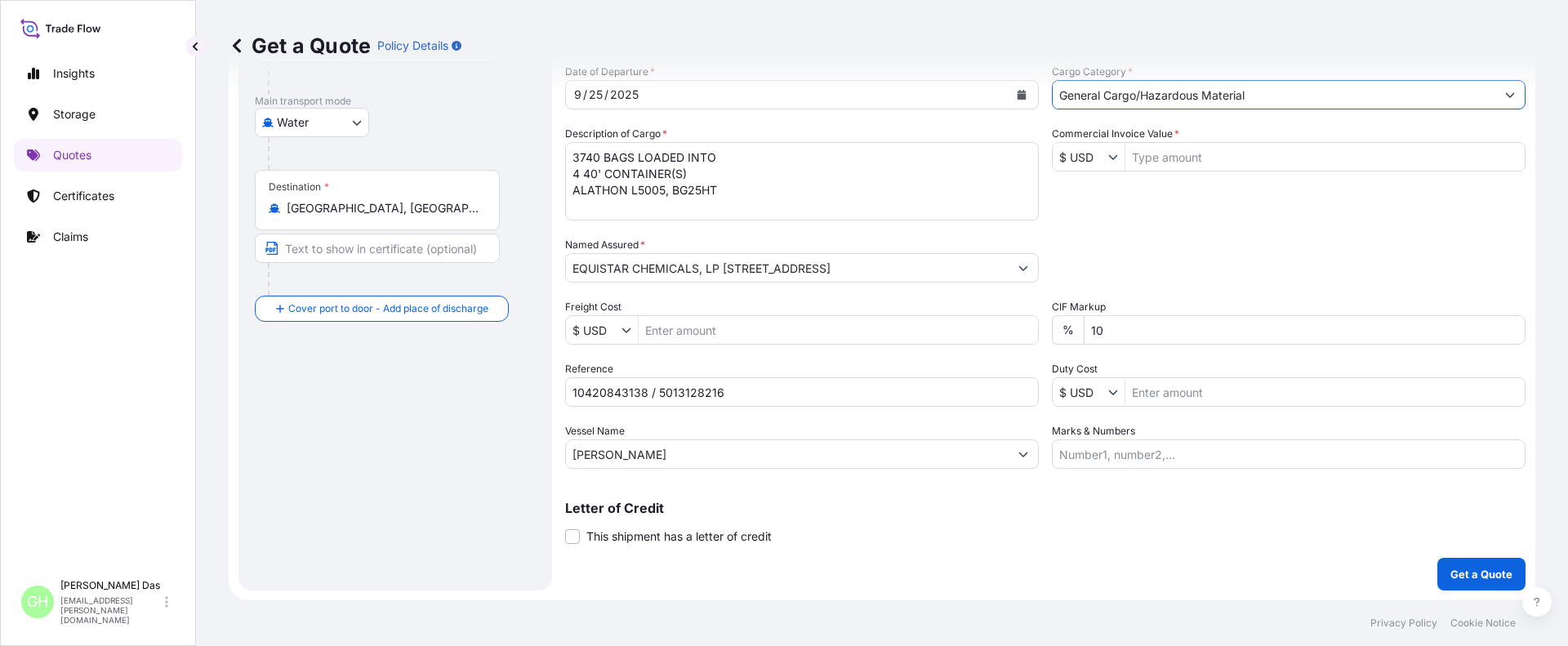
click at [1169, 155] on input "Commercial Invoice Value *" at bounding box center [1325, 157] width 400 height 30
paste input "75,055.01"
type input "75,055.02"
click at [1246, 226] on div "Date of Departure * [DATE] Cargo Category * General Cargo/Hazardous Material De…" at bounding box center [1046, 266] width 960 height 405
click at [117, 417] on div "Insights Storage Quotes Certificates Claims" at bounding box center [97, 306] width 168 height 529
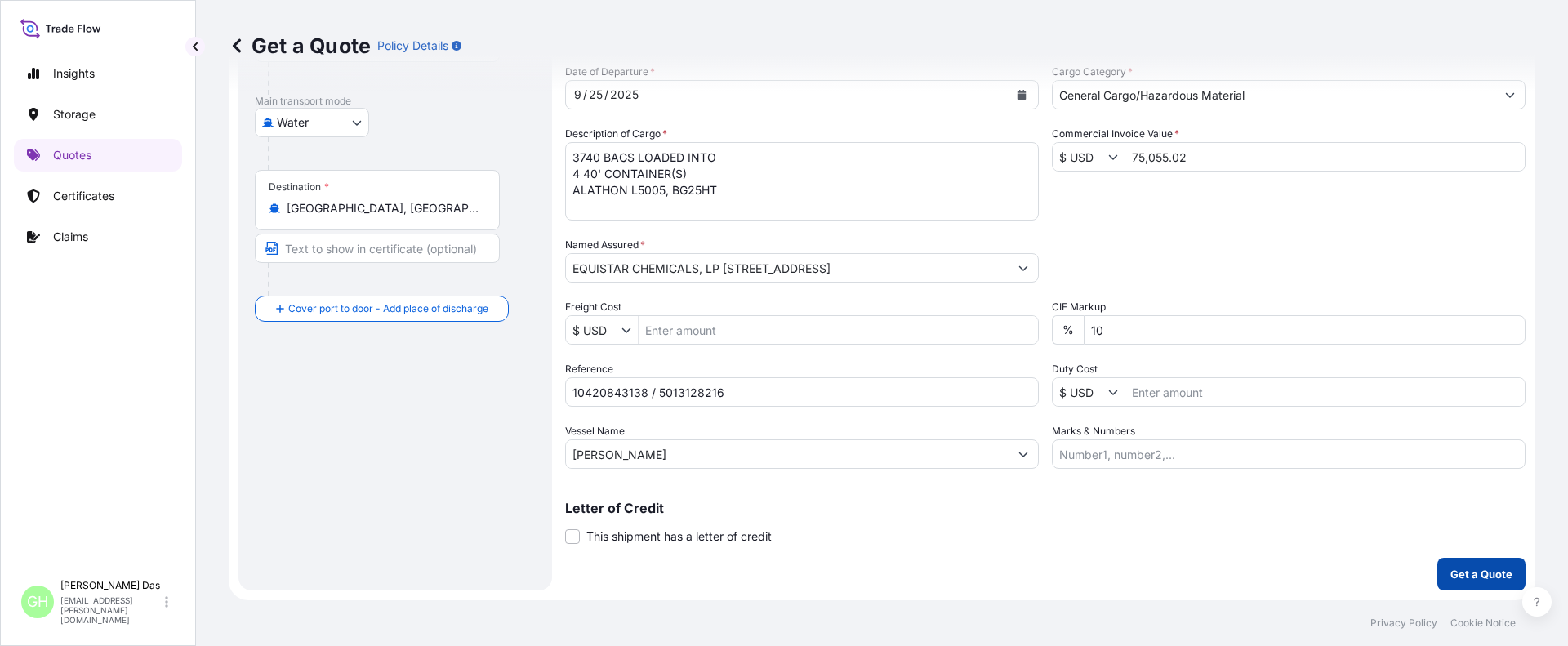
click at [1480, 566] on p "Get a Quote" at bounding box center [1481, 574] width 62 height 16
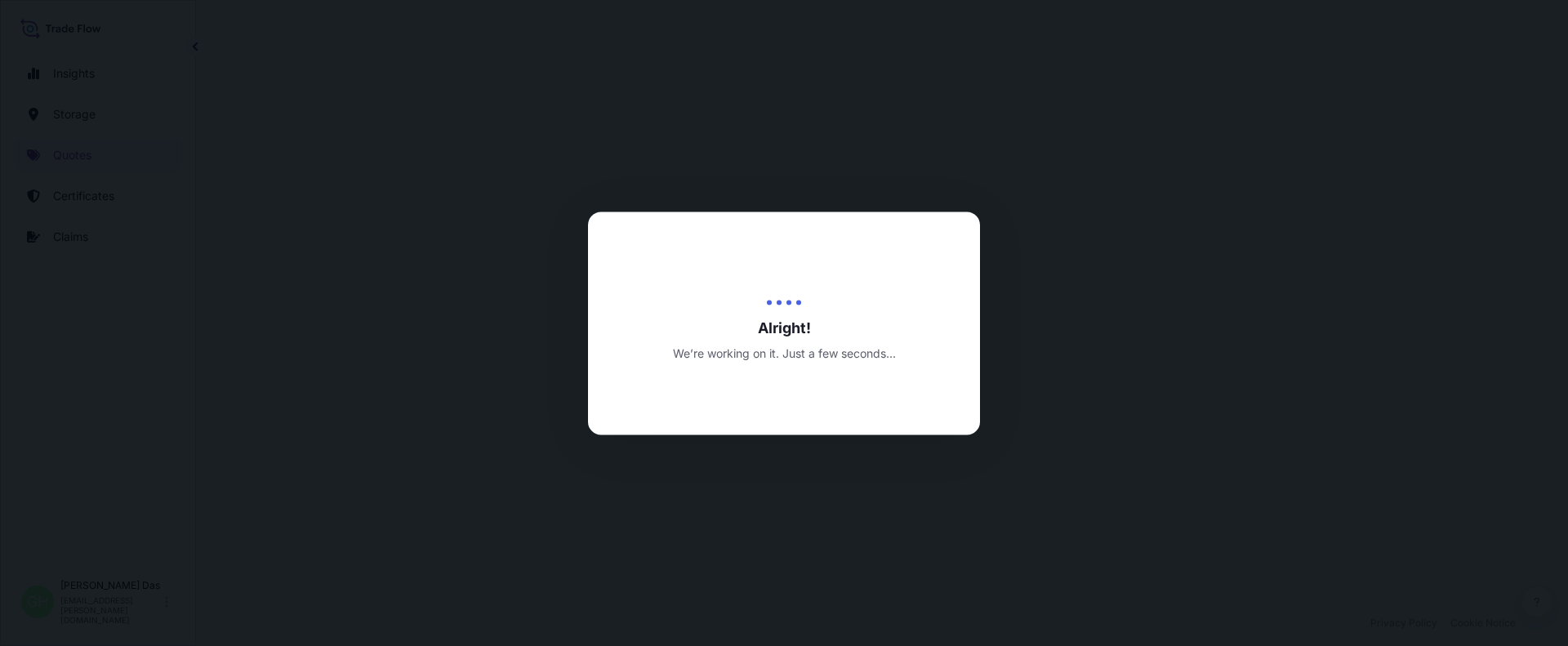
select select "Water"
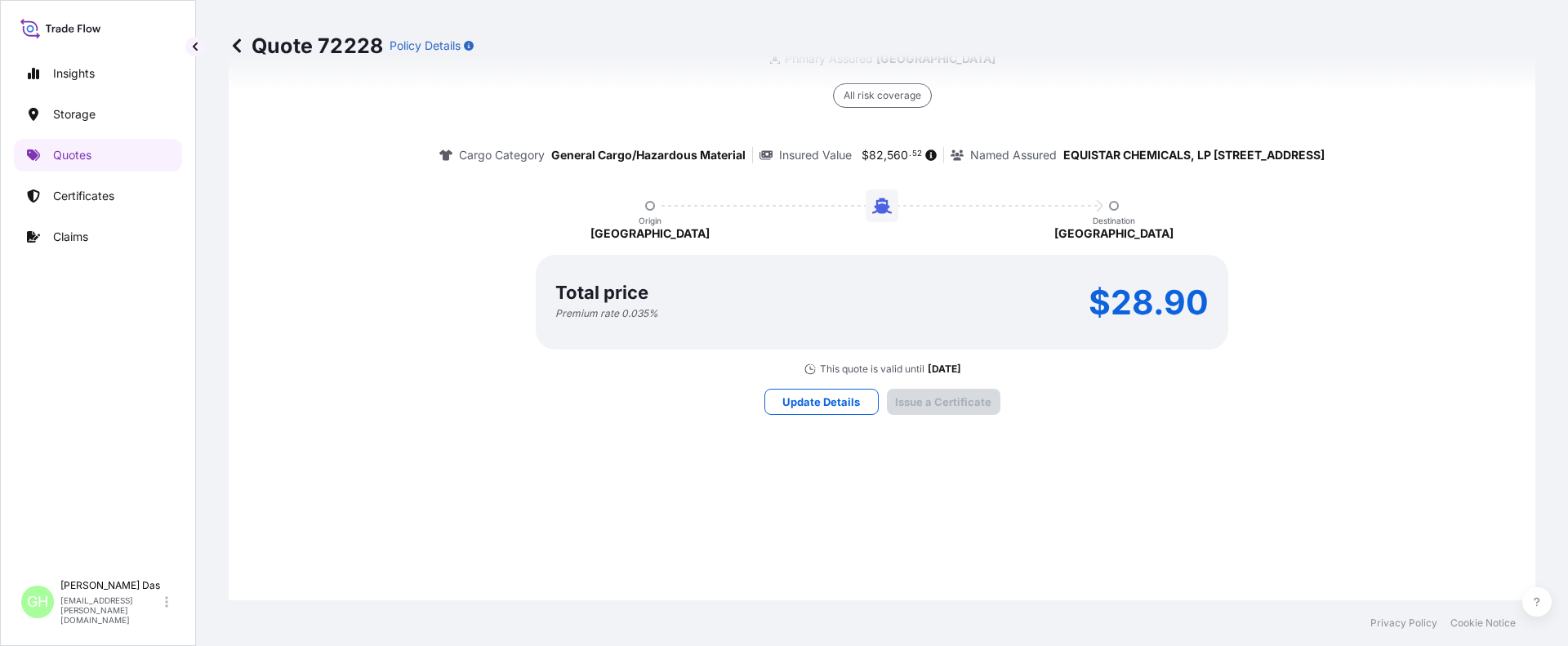
scroll to position [2456, 0]
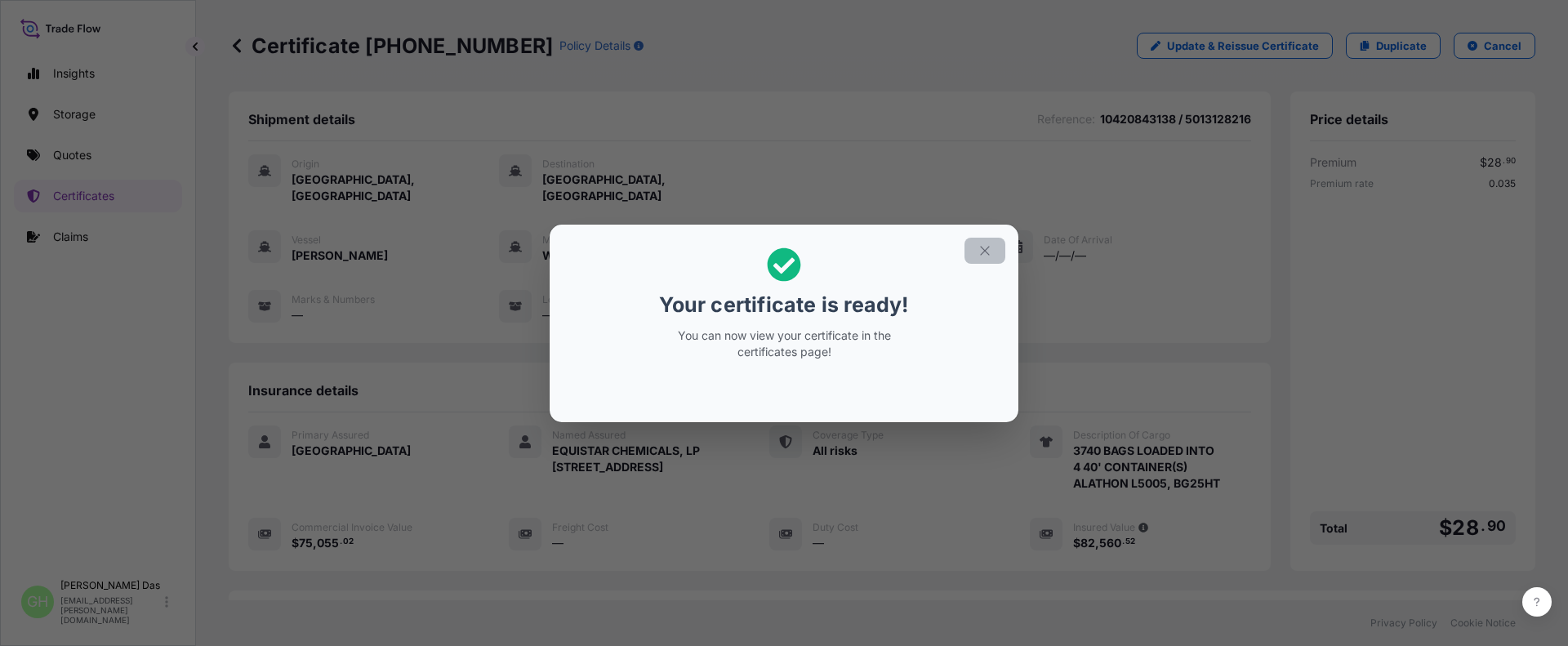
click at [983, 251] on icon "button" at bounding box center [985, 250] width 9 height 9
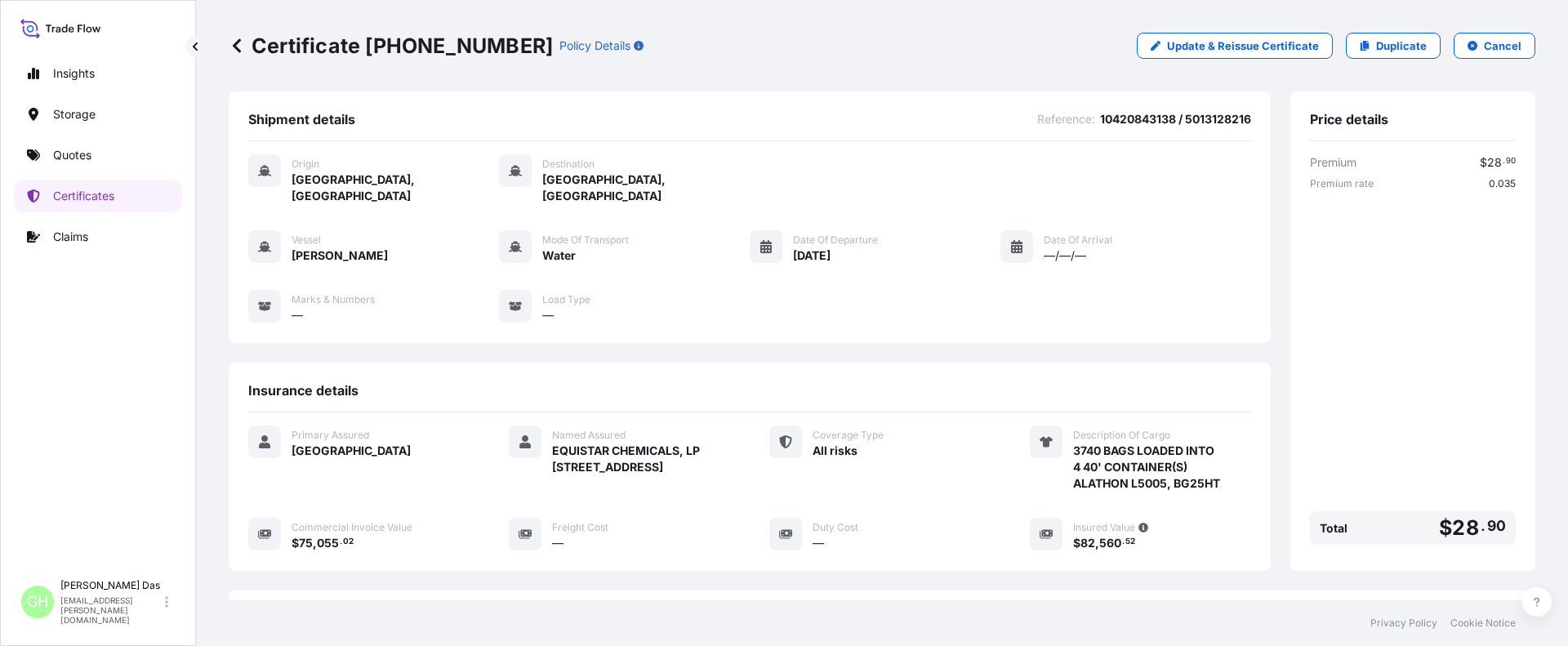
scroll to position [262, 0]
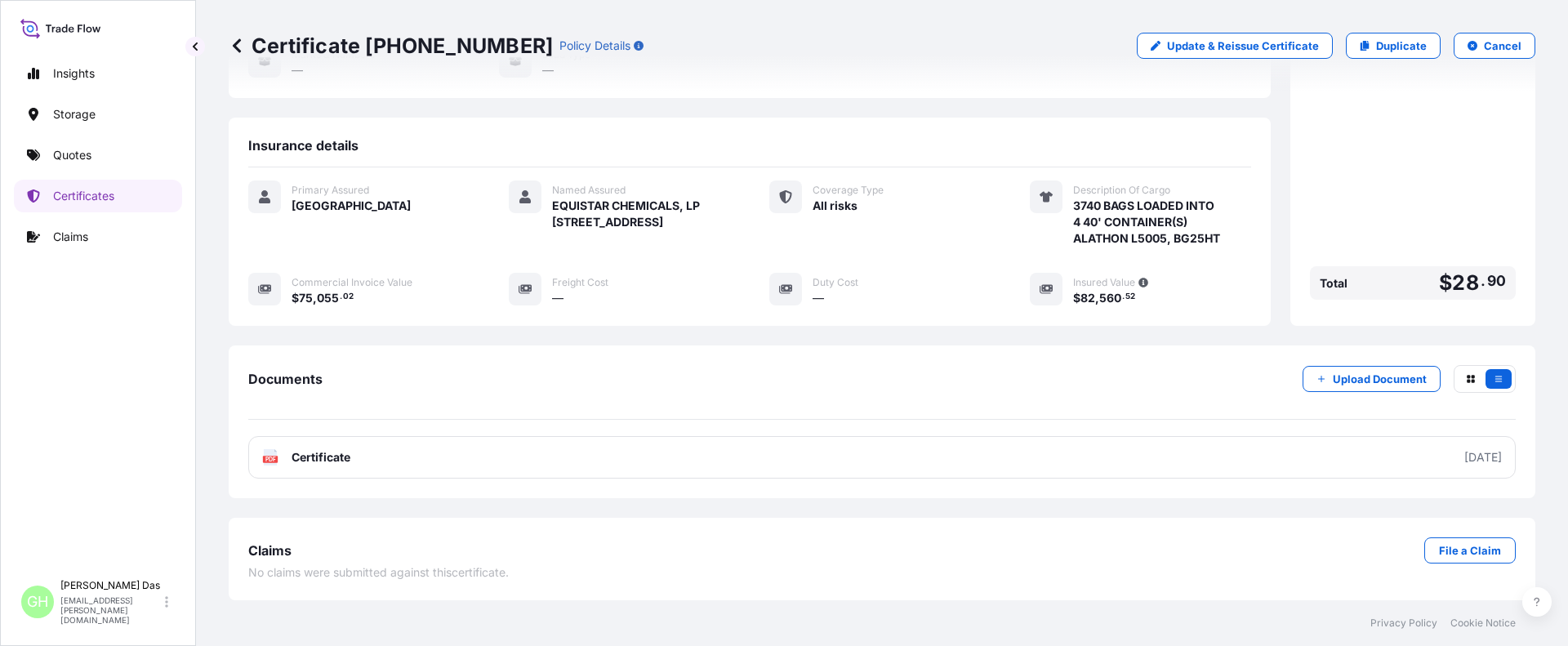
click at [1201, 450] on link "PDF Certificate [DATE]" at bounding box center [881, 457] width 1267 height 42
